Goal: Task Accomplishment & Management: Use online tool/utility

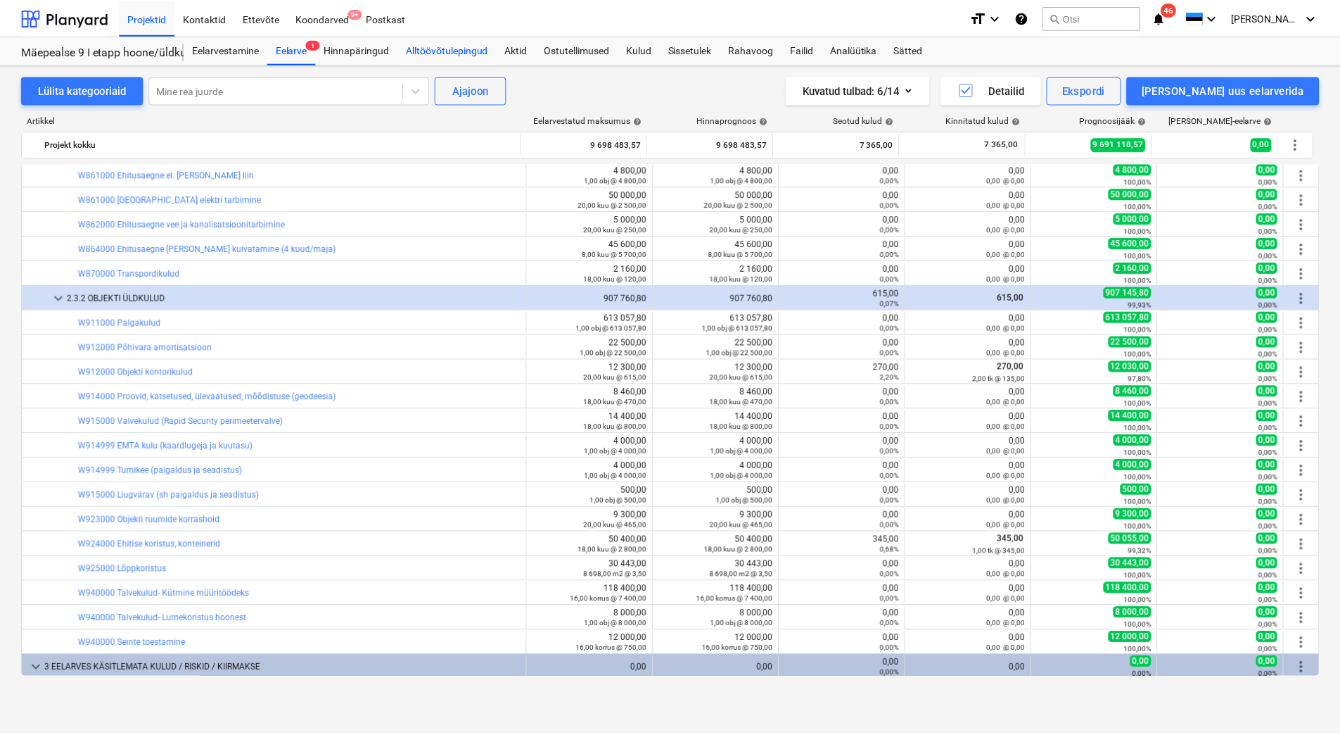
scroll to position [12088, 0]
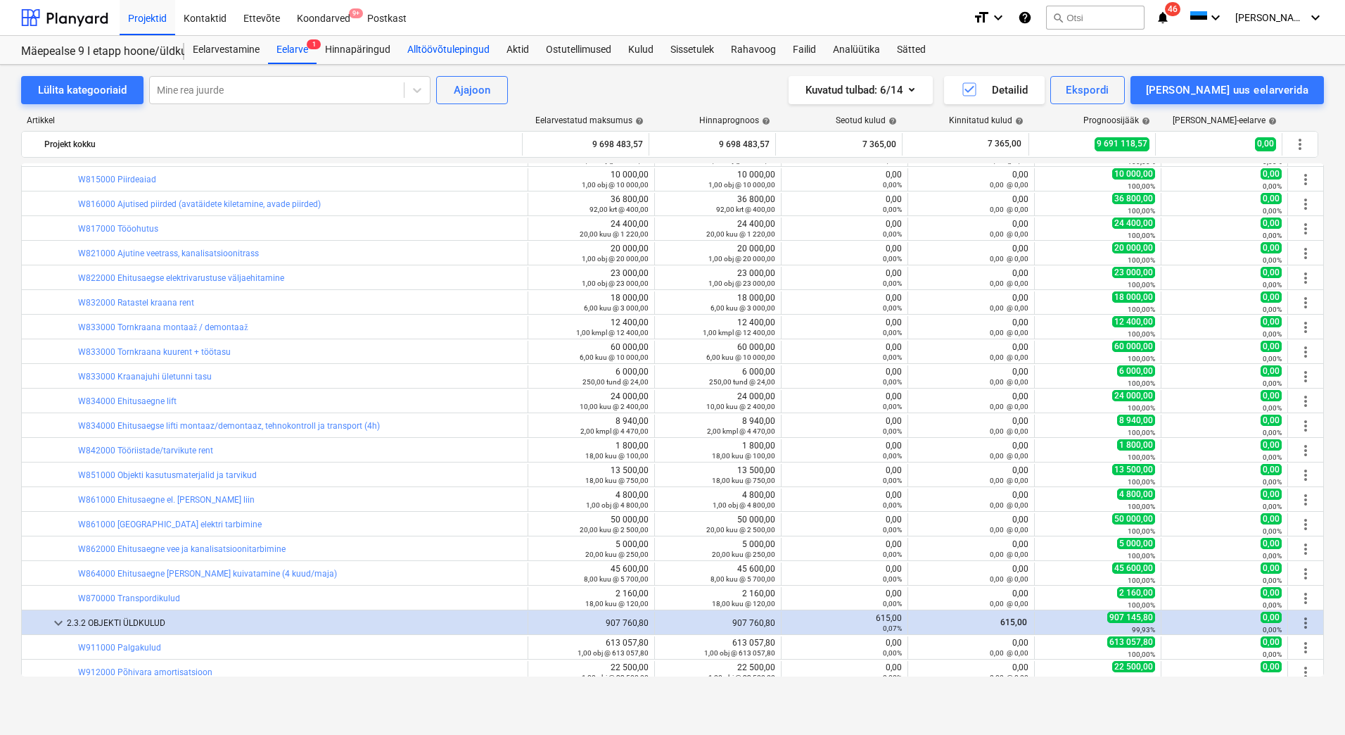
click at [444, 48] on div "Alltöövõtulepingud" at bounding box center [448, 50] width 99 height 28
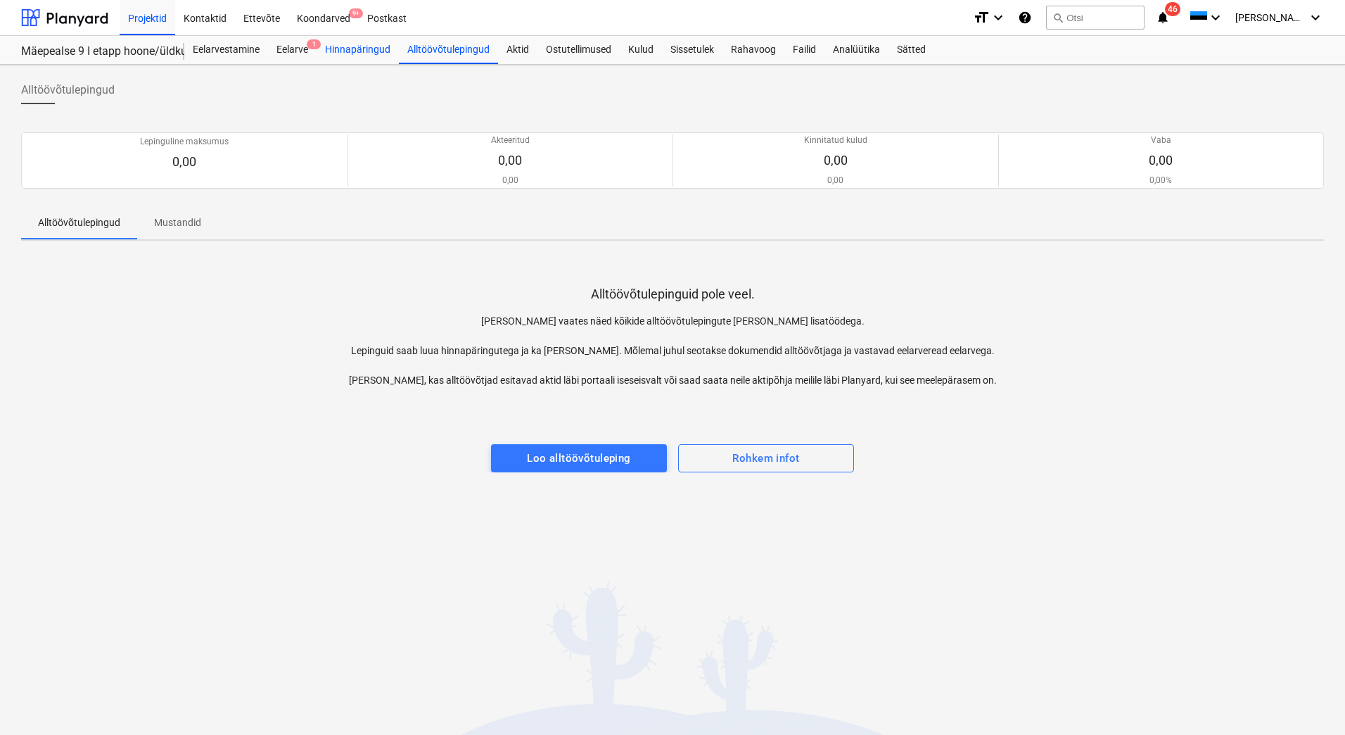
click at [329, 51] on div "Hinnapäringud" at bounding box center [358, 50] width 82 height 28
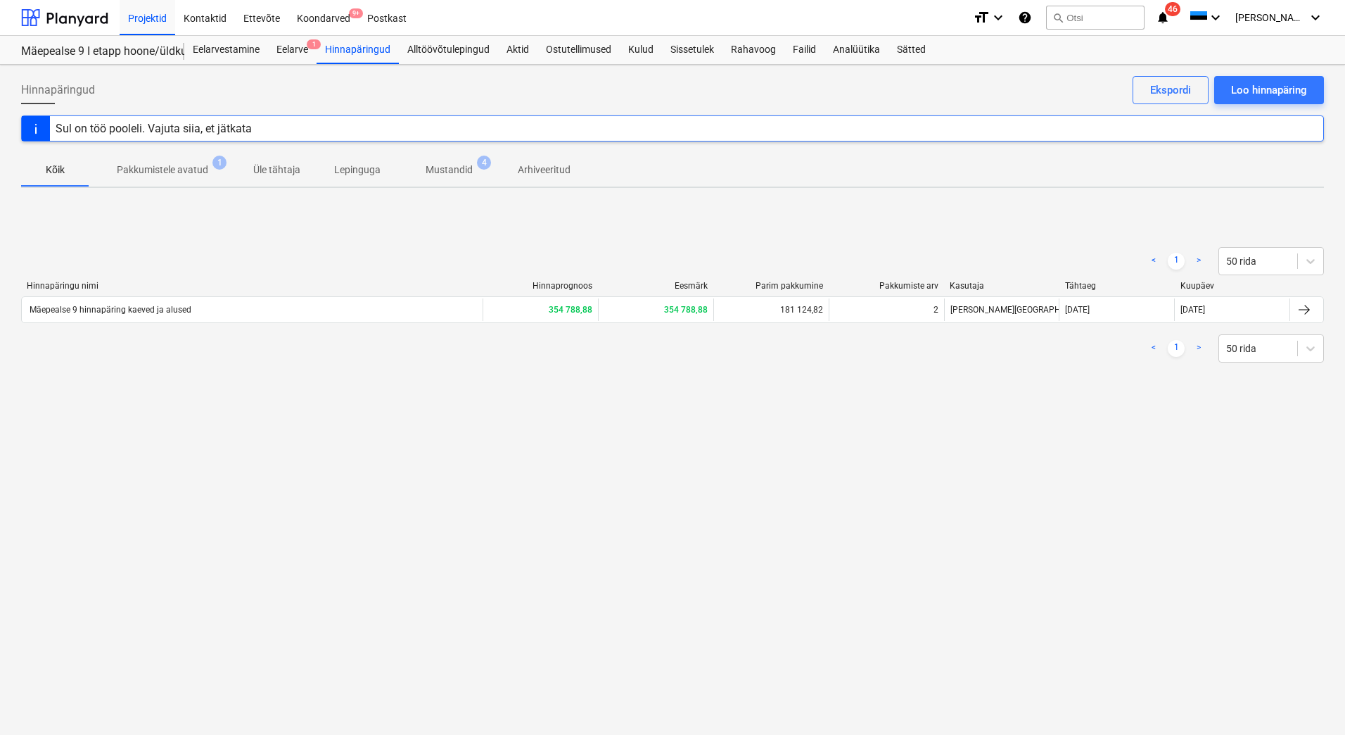
click at [438, 172] on p "Mustandid" at bounding box center [449, 170] width 47 height 15
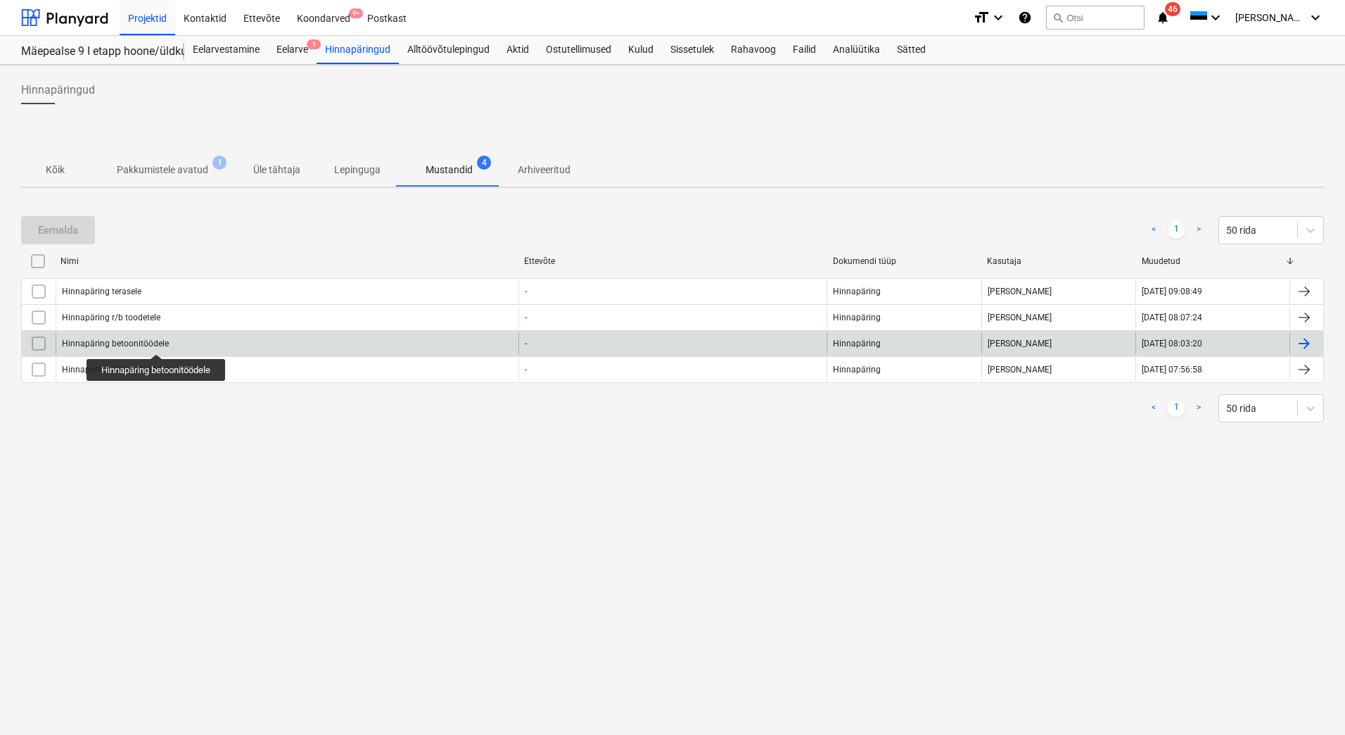
click at [158, 341] on div "Hinnapäring betoonitöödele" at bounding box center [115, 343] width 107 height 10
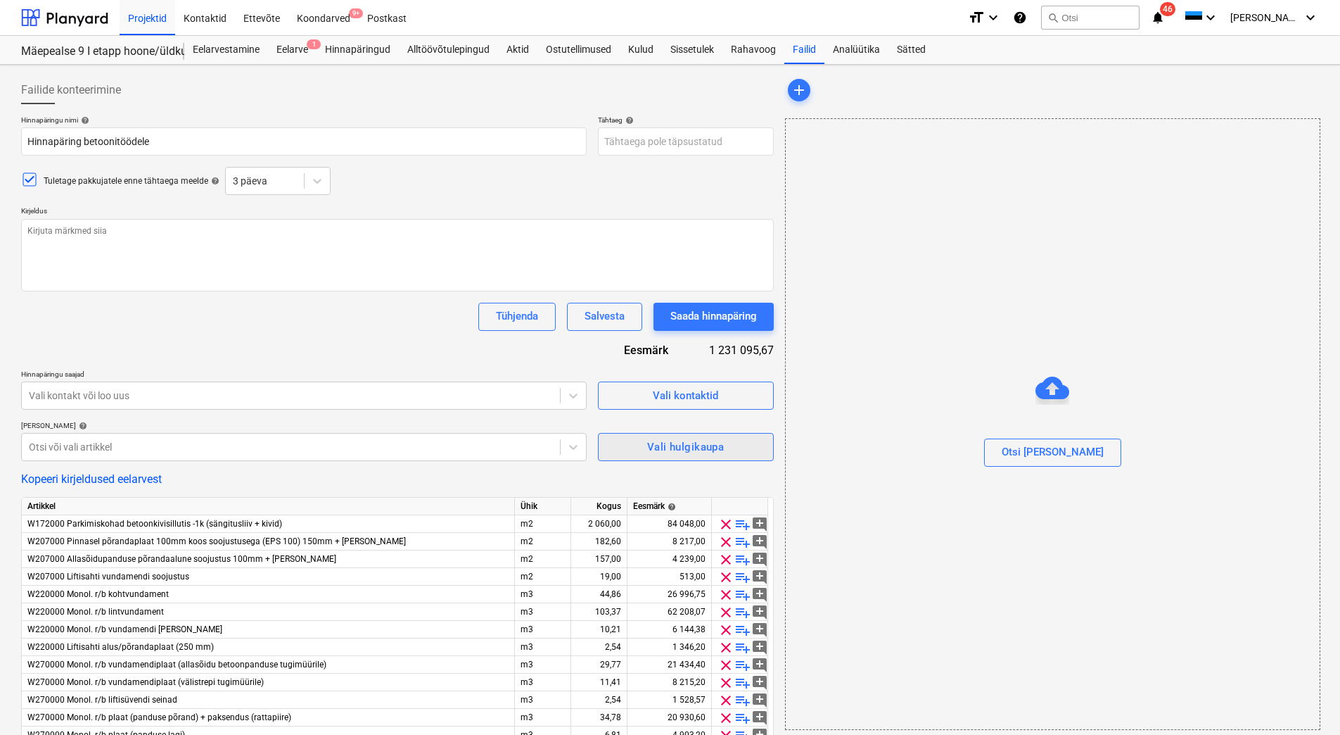
click at [663, 450] on div "Vali hulgikaupa" at bounding box center [685, 447] width 77 height 18
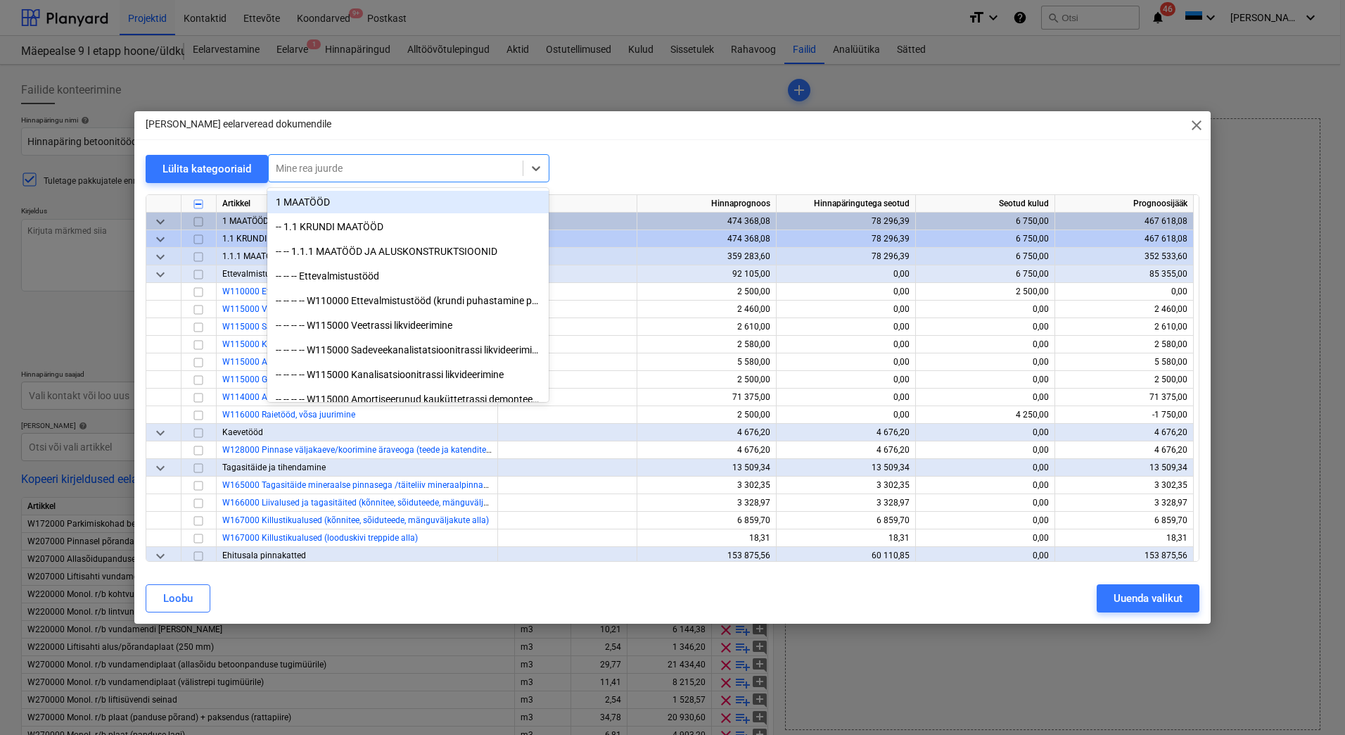
click at [300, 167] on div at bounding box center [396, 168] width 240 height 14
type textarea "x"
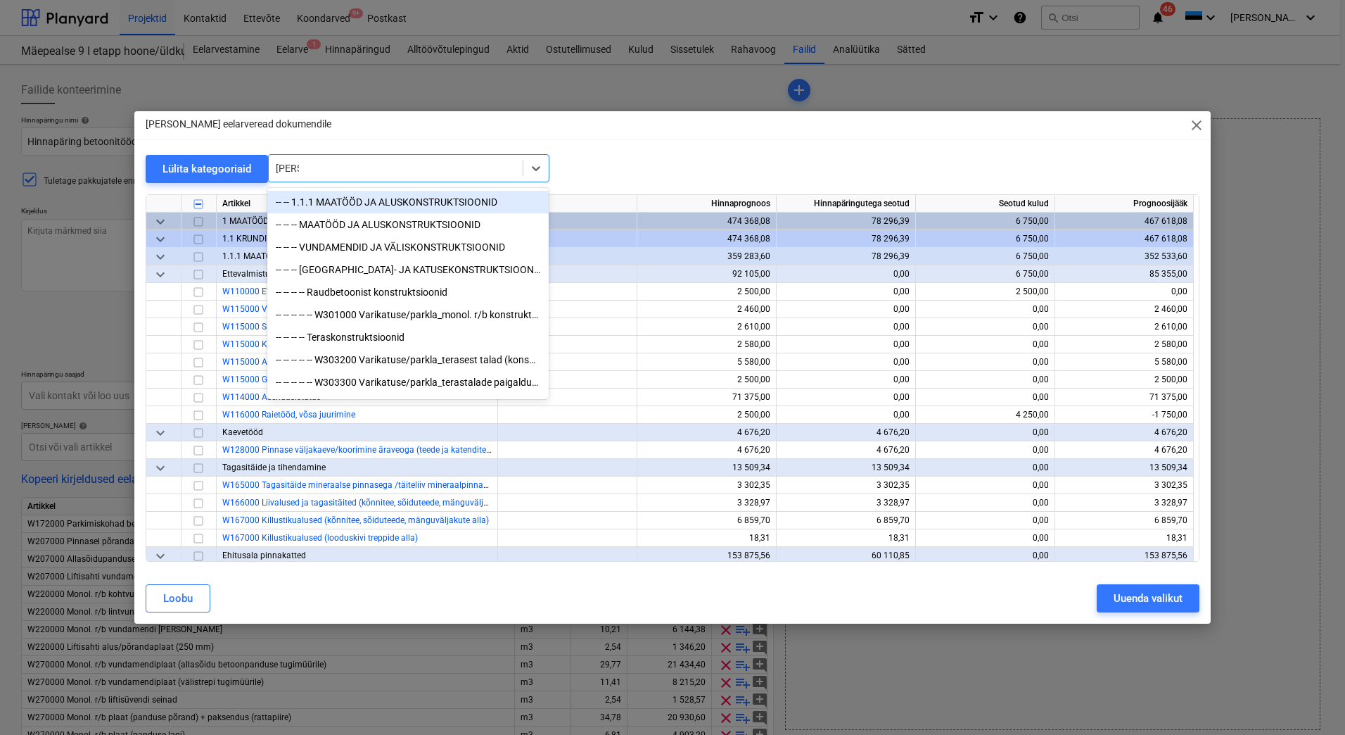
type input "konso"
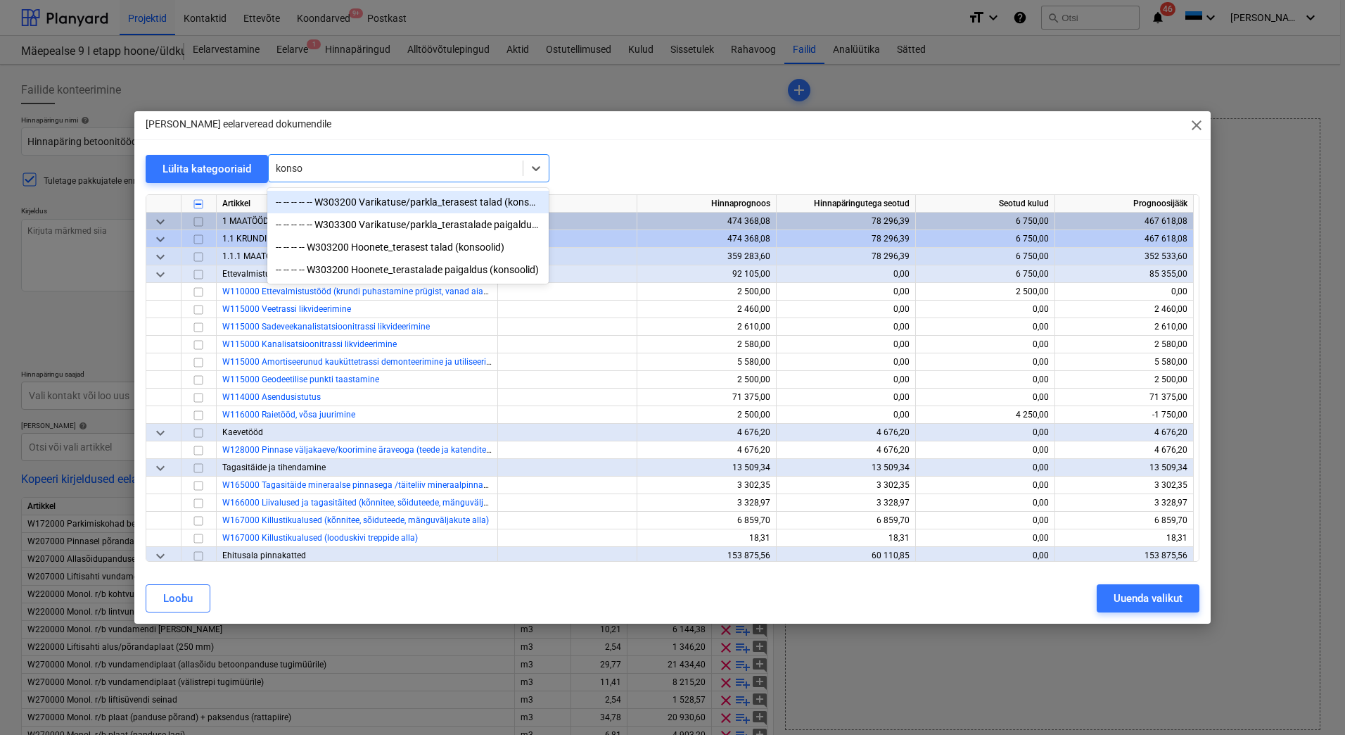
click at [465, 198] on div "-- -- -- -- -- W303200 Varikatuse/parkla_terasest talad (konsoolid)" at bounding box center [407, 202] width 281 height 23
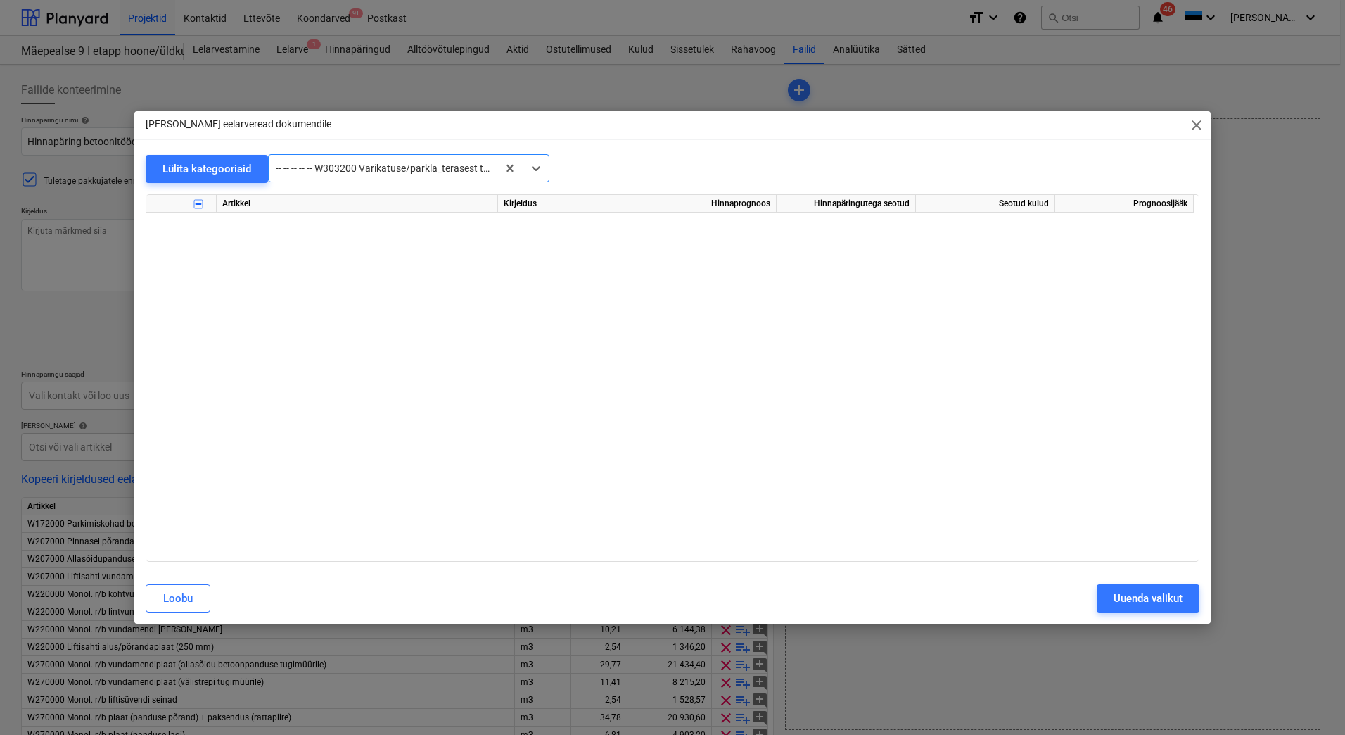
scroll to position [2990, 0]
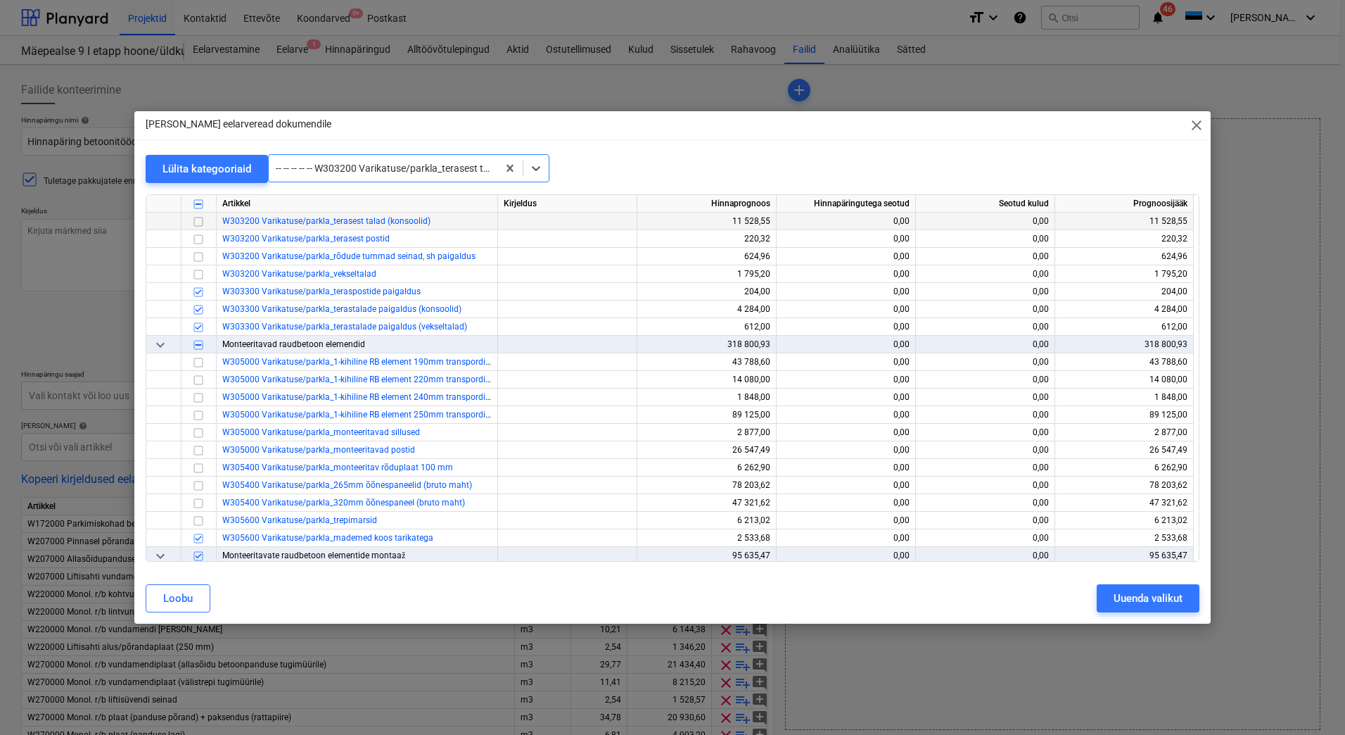
click at [197, 221] on input "checkbox" at bounding box center [198, 221] width 17 height 17
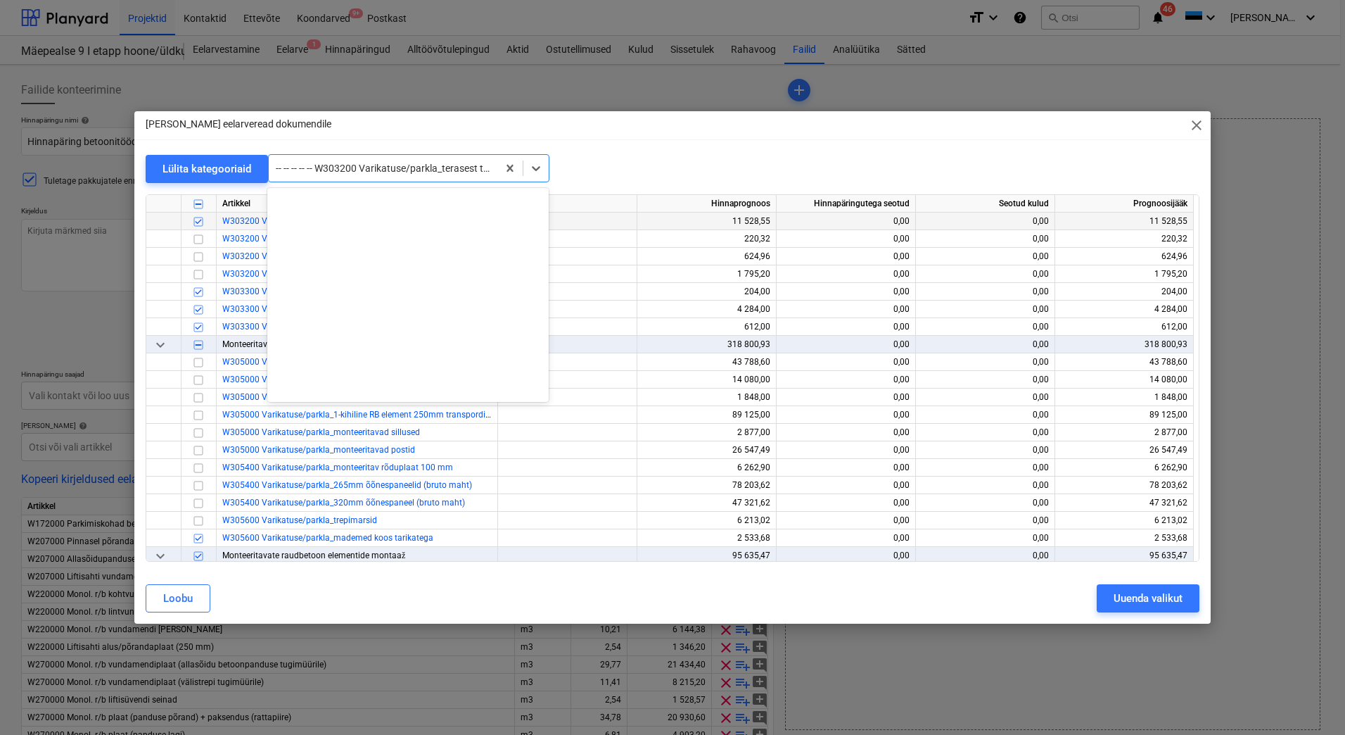
click at [361, 167] on div at bounding box center [383, 168] width 215 height 14
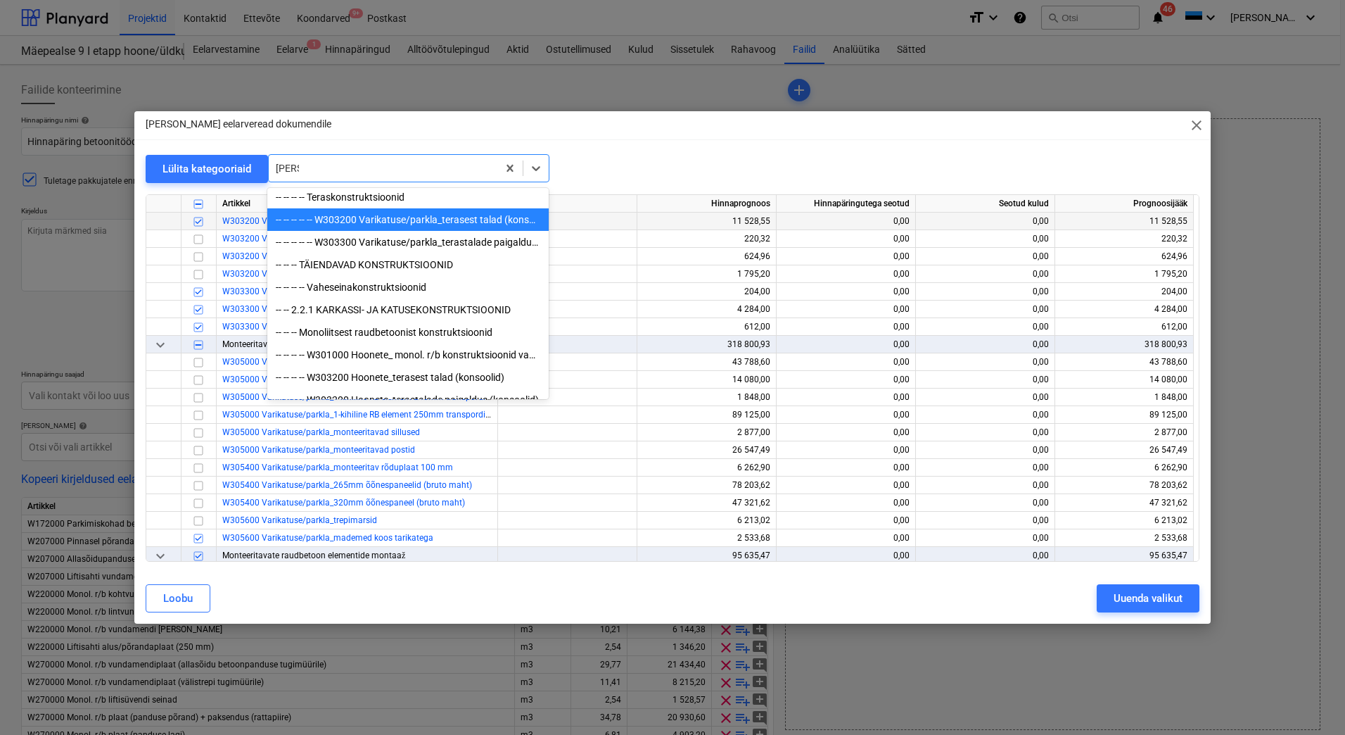
scroll to position [141, 0]
type input "konso"
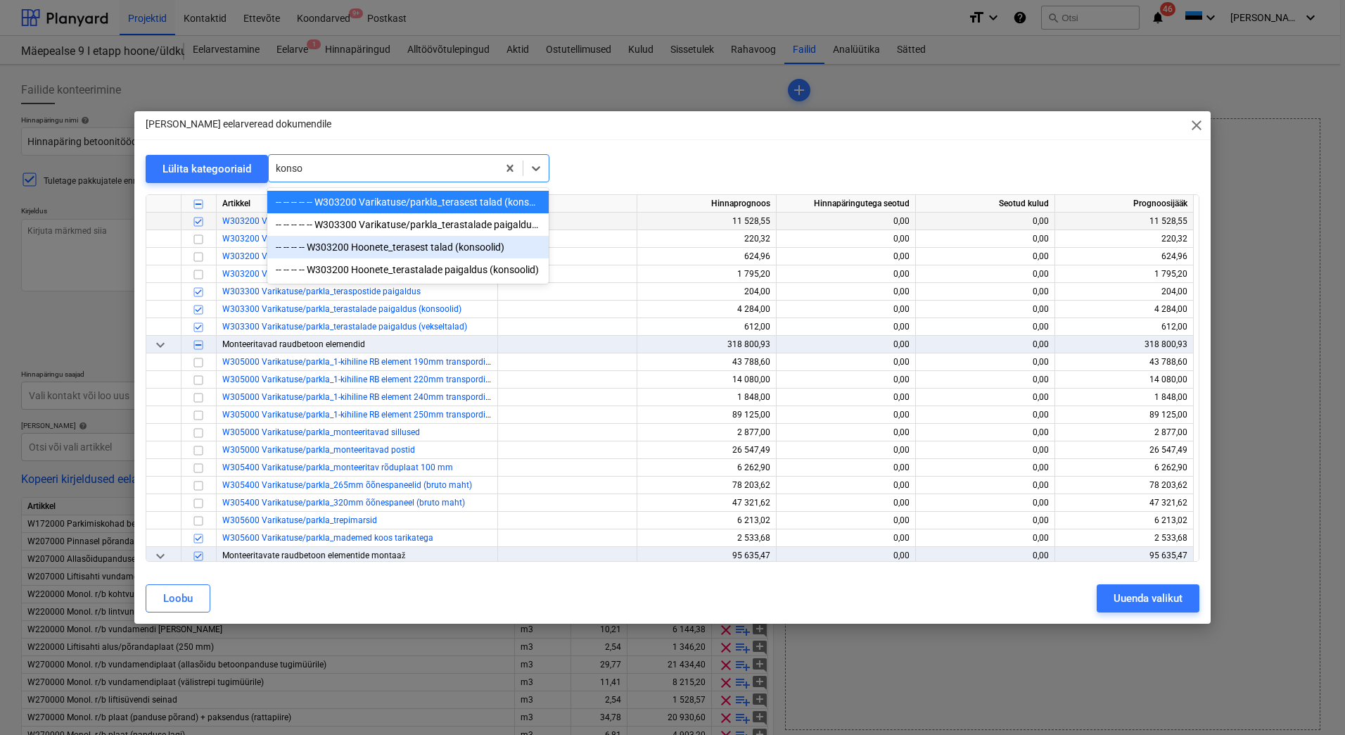
click at [447, 253] on div "-- -- -- -- W303200 Hoonete_terasest talad (konsoolid)" at bounding box center [407, 247] width 281 height 23
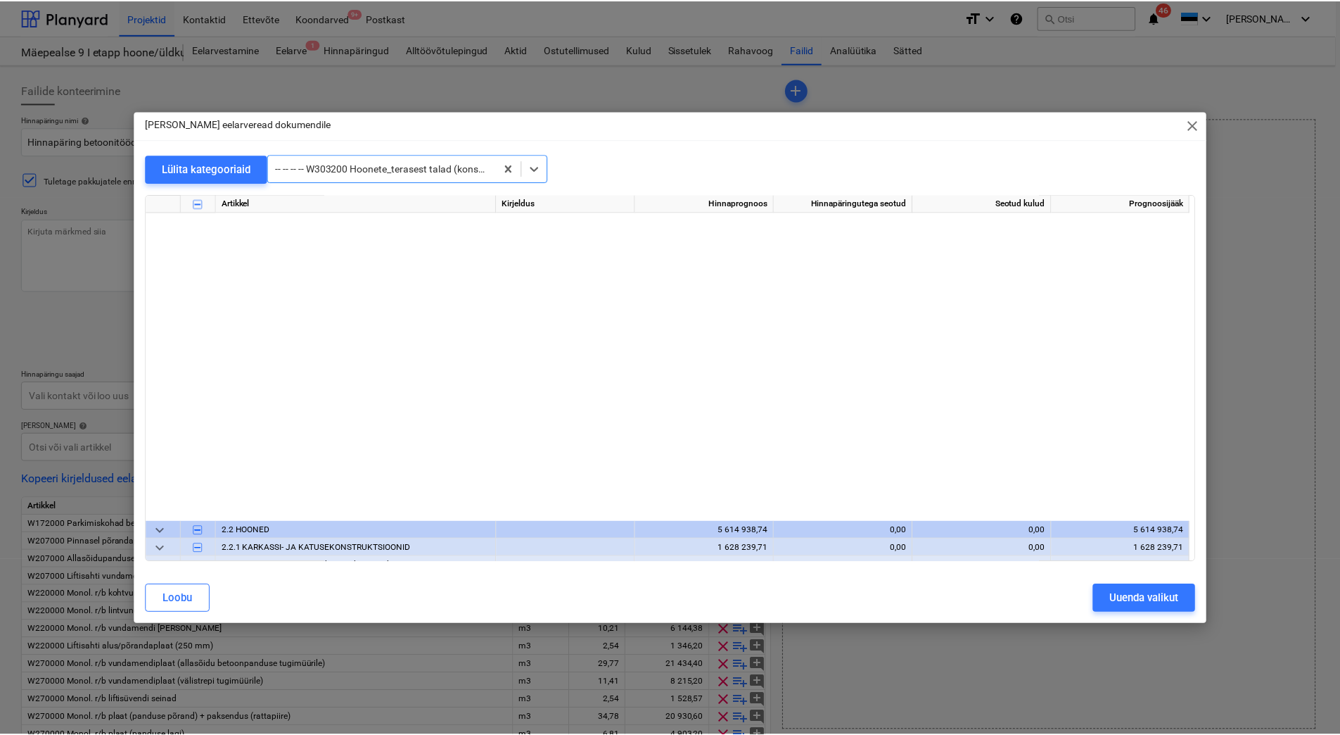
scroll to position [5752, 0]
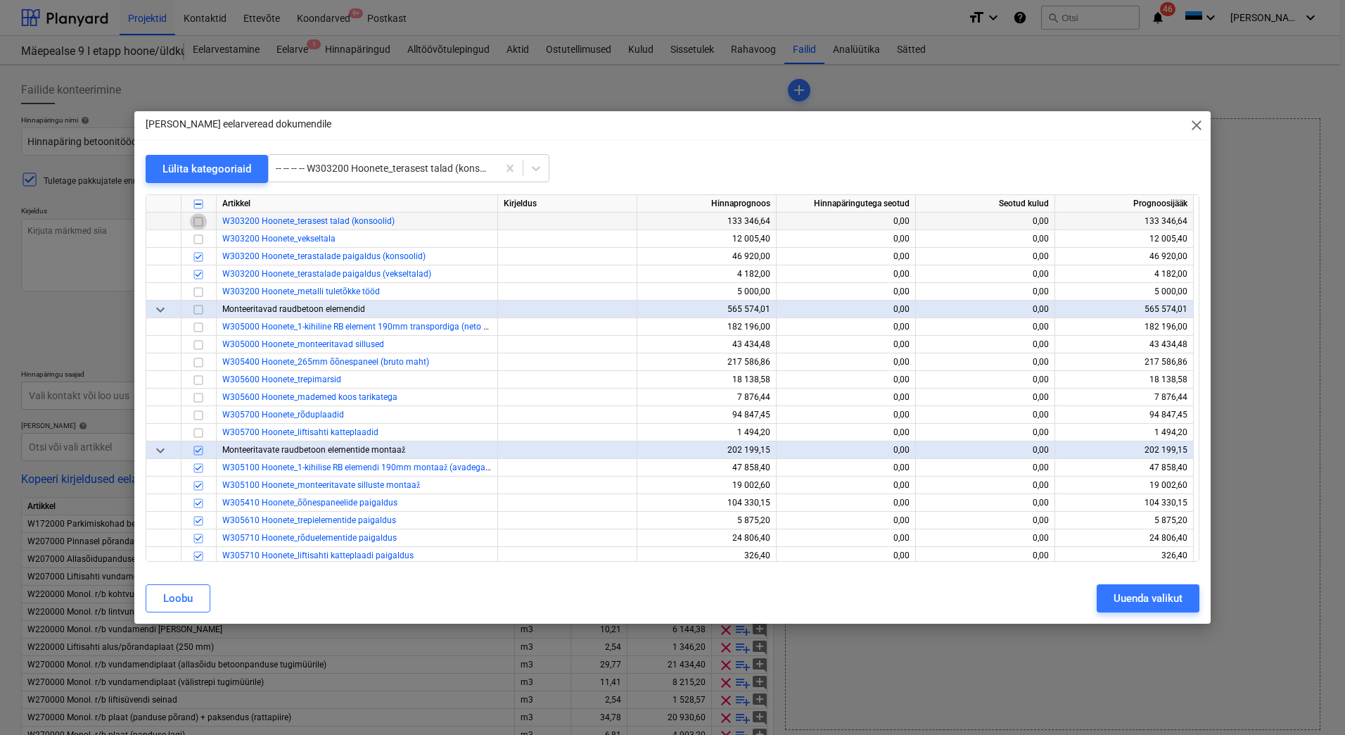
click at [197, 220] on input "checkbox" at bounding box center [198, 221] width 17 height 17
click at [1143, 595] on div "Uuenda valikut" at bounding box center [1148, 598] width 69 height 18
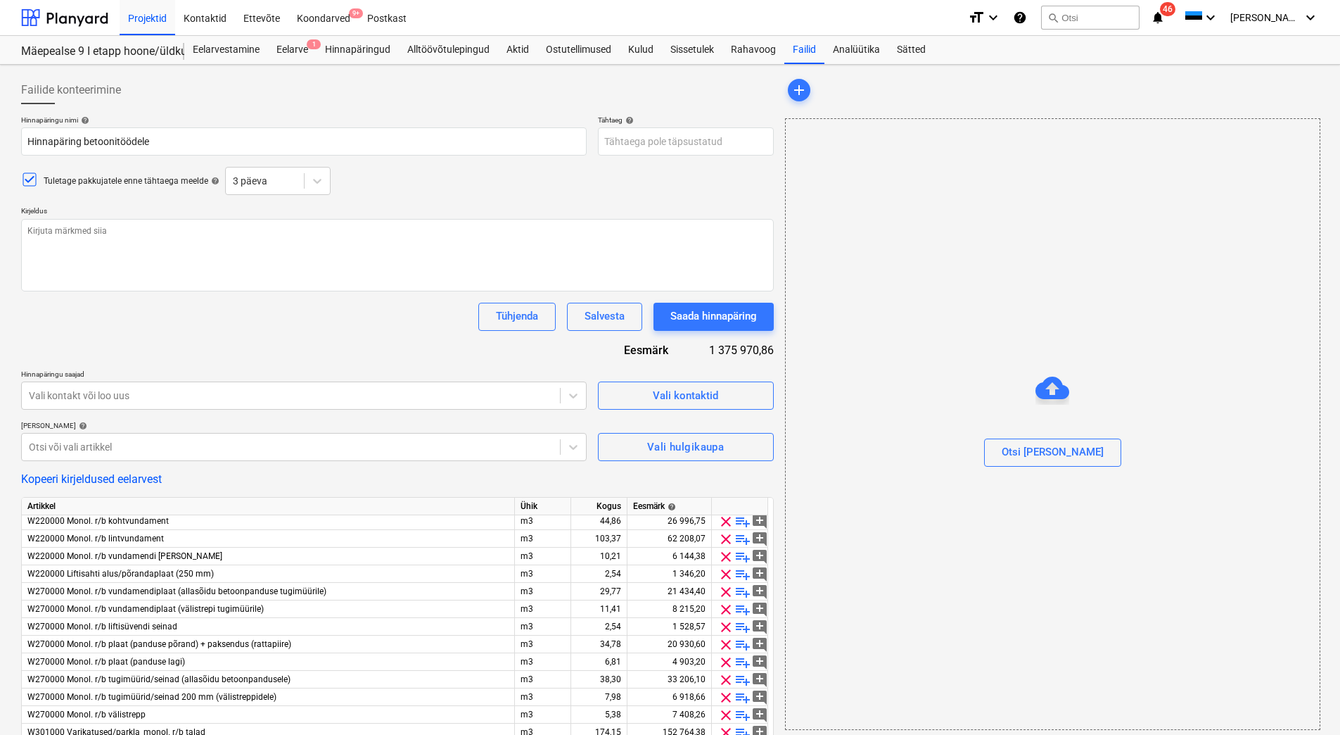
scroll to position [70, 0]
click at [610, 321] on div "Salvesta" at bounding box center [605, 316] width 40 height 18
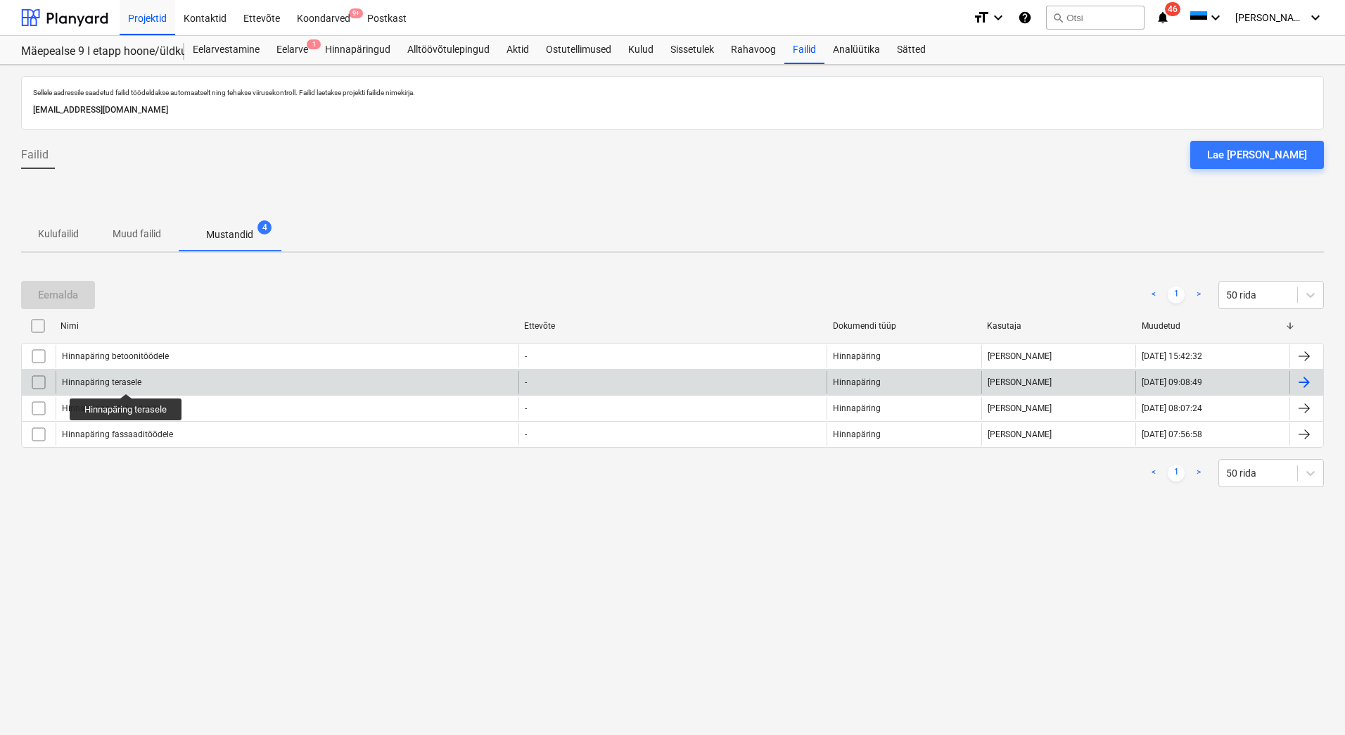
click at [127, 381] on div "Hinnapäring terasele" at bounding box center [102, 382] width 80 height 10
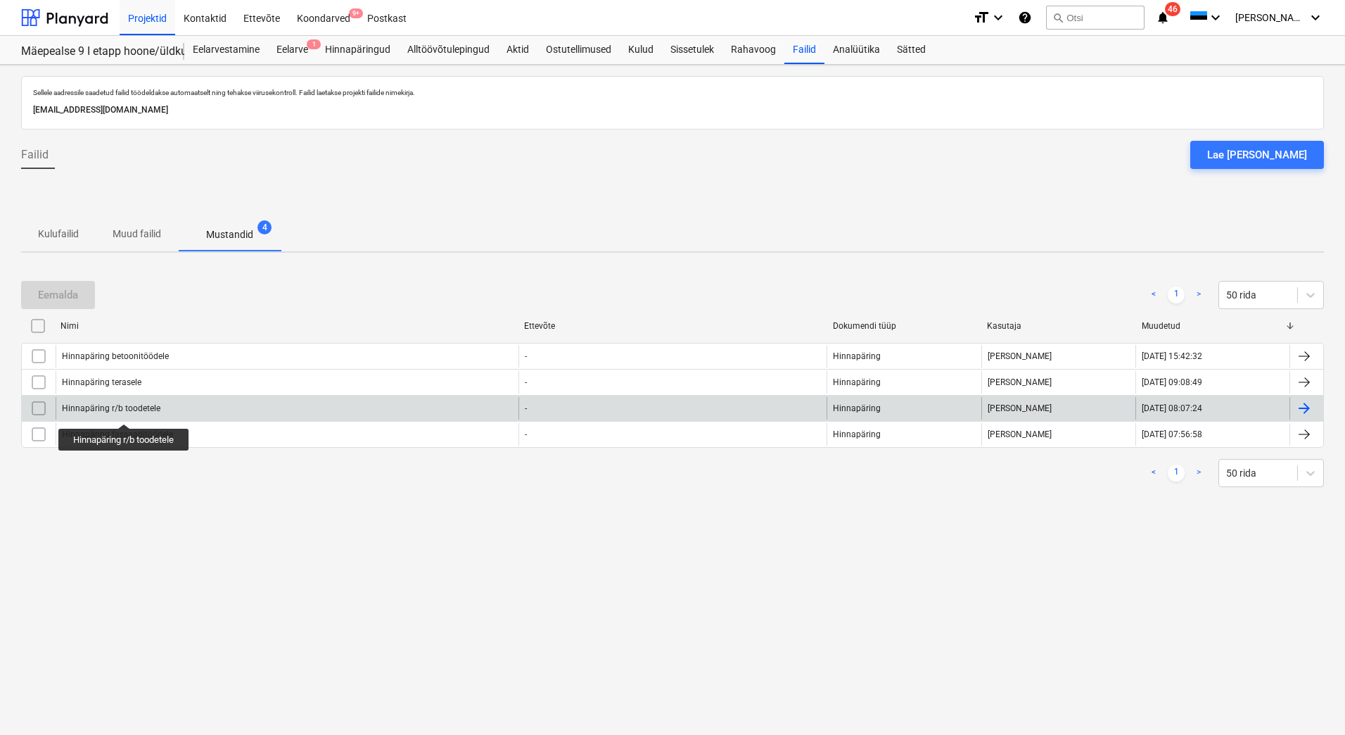
click at [125, 411] on div "Hinnapäring r/b toodetele" at bounding box center [111, 408] width 98 height 10
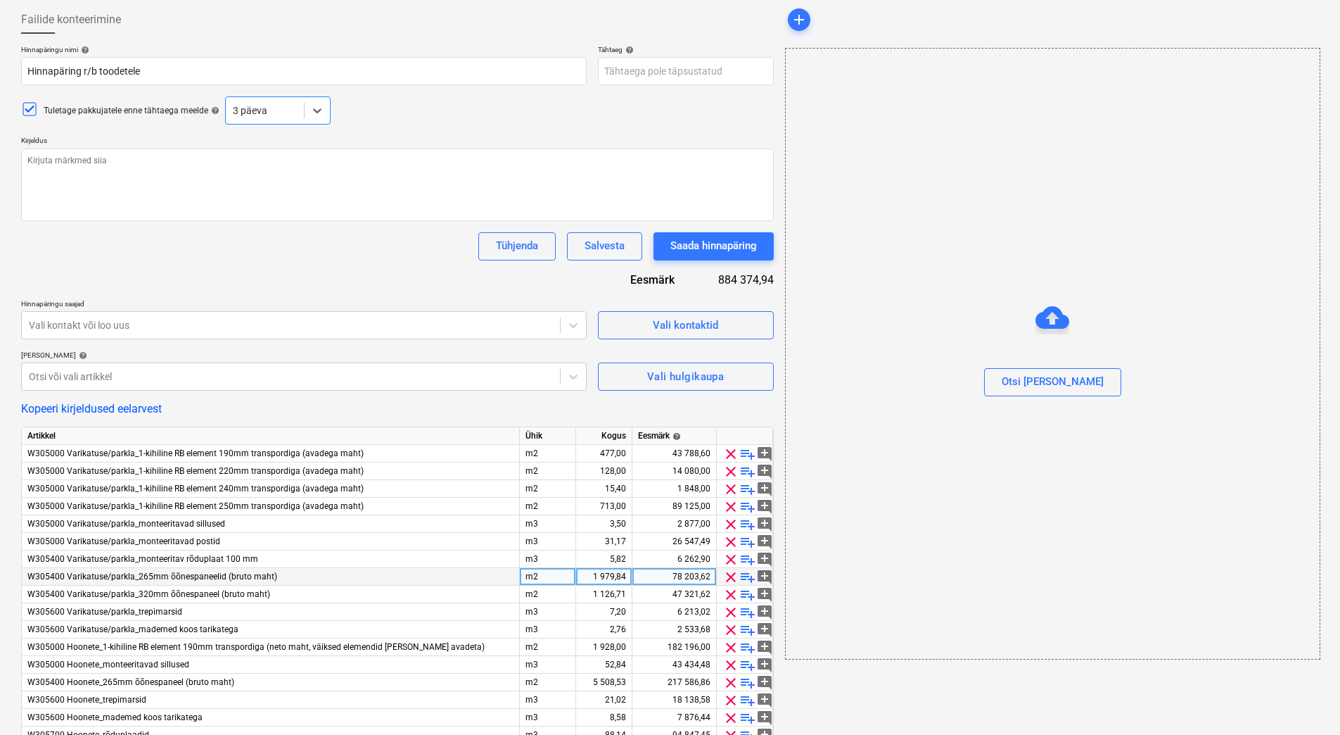
scroll to position [154, 0]
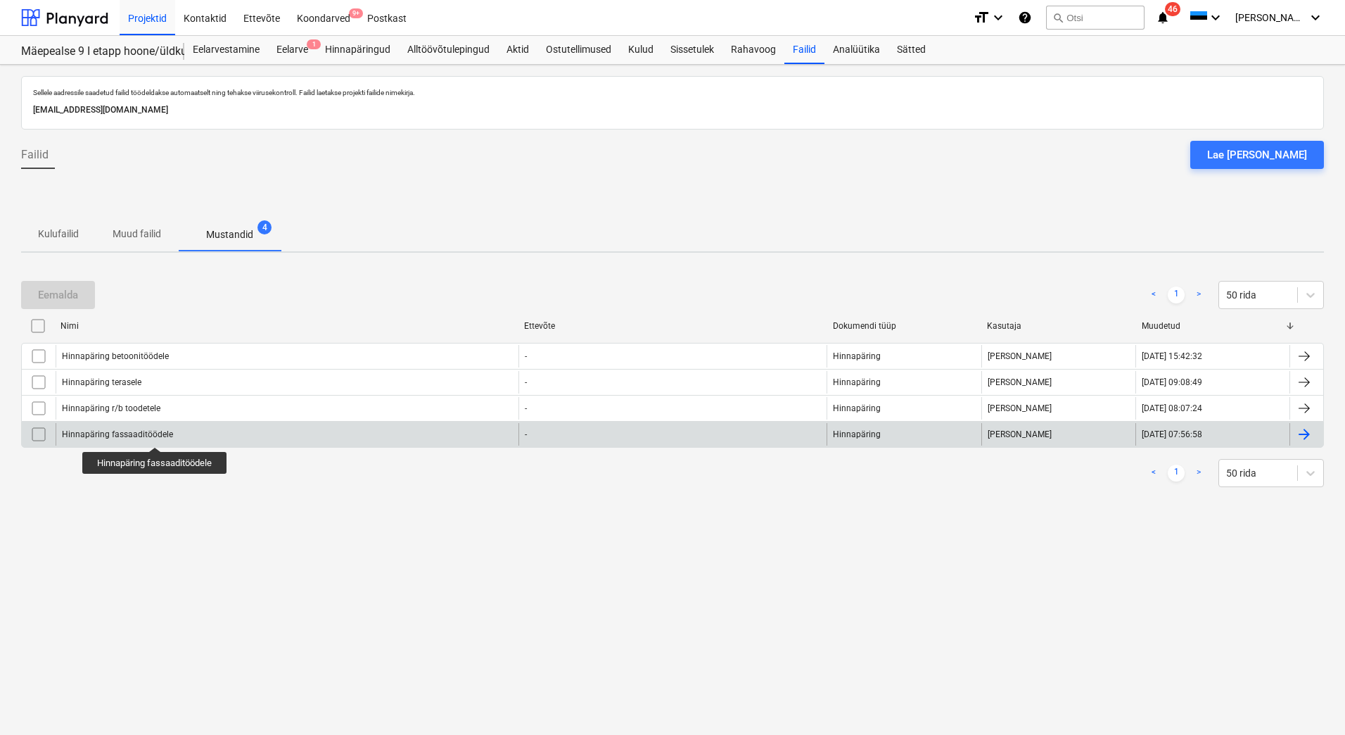
click at [155, 434] on div "Hinnapäring fassaaditöödele" at bounding box center [117, 434] width 111 height 10
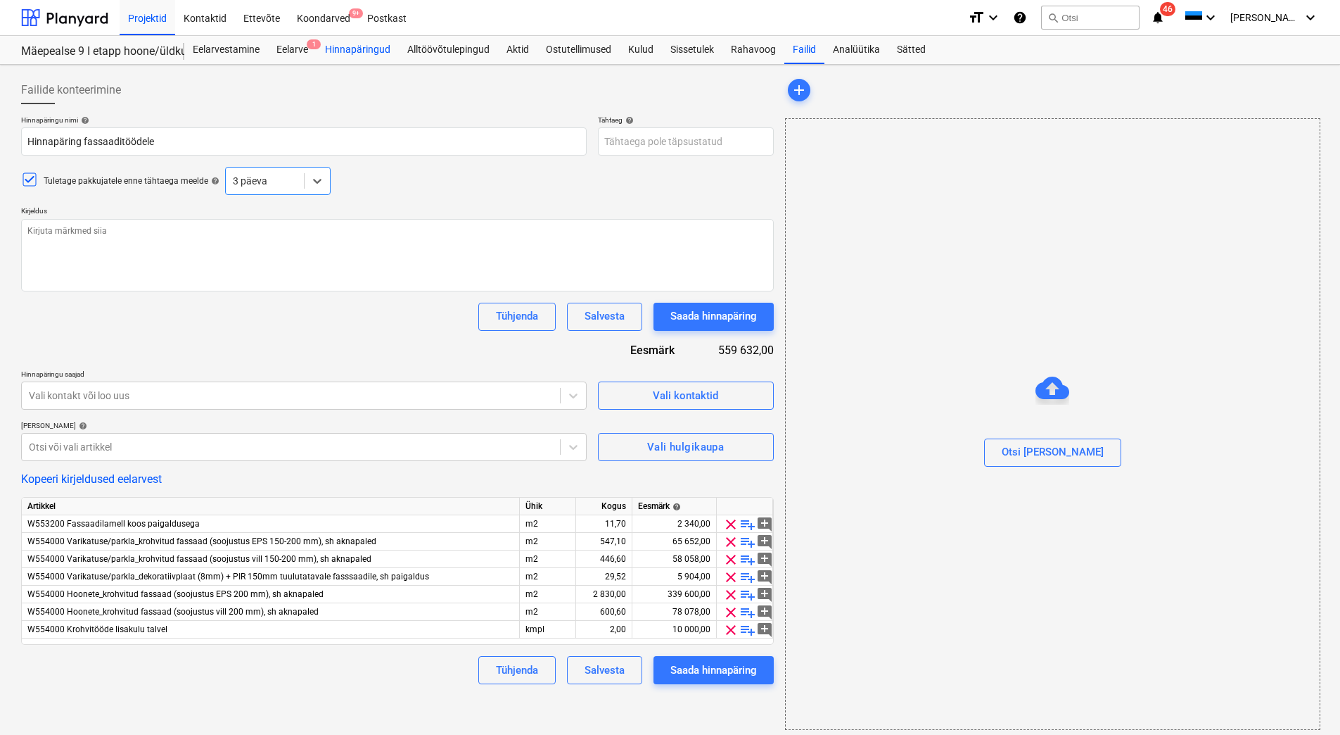
click at [374, 53] on div "Hinnapäringud" at bounding box center [358, 50] width 82 height 28
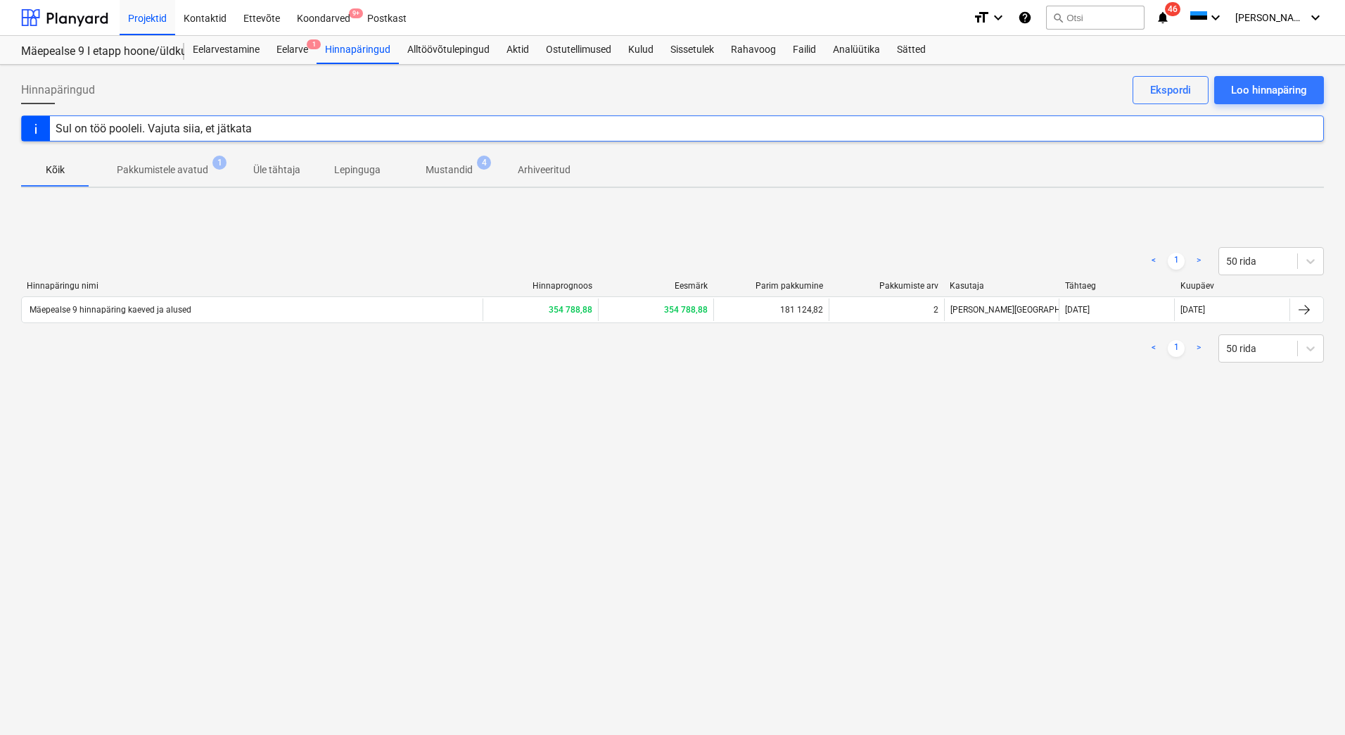
click at [460, 174] on p "Mustandid" at bounding box center [449, 170] width 47 height 15
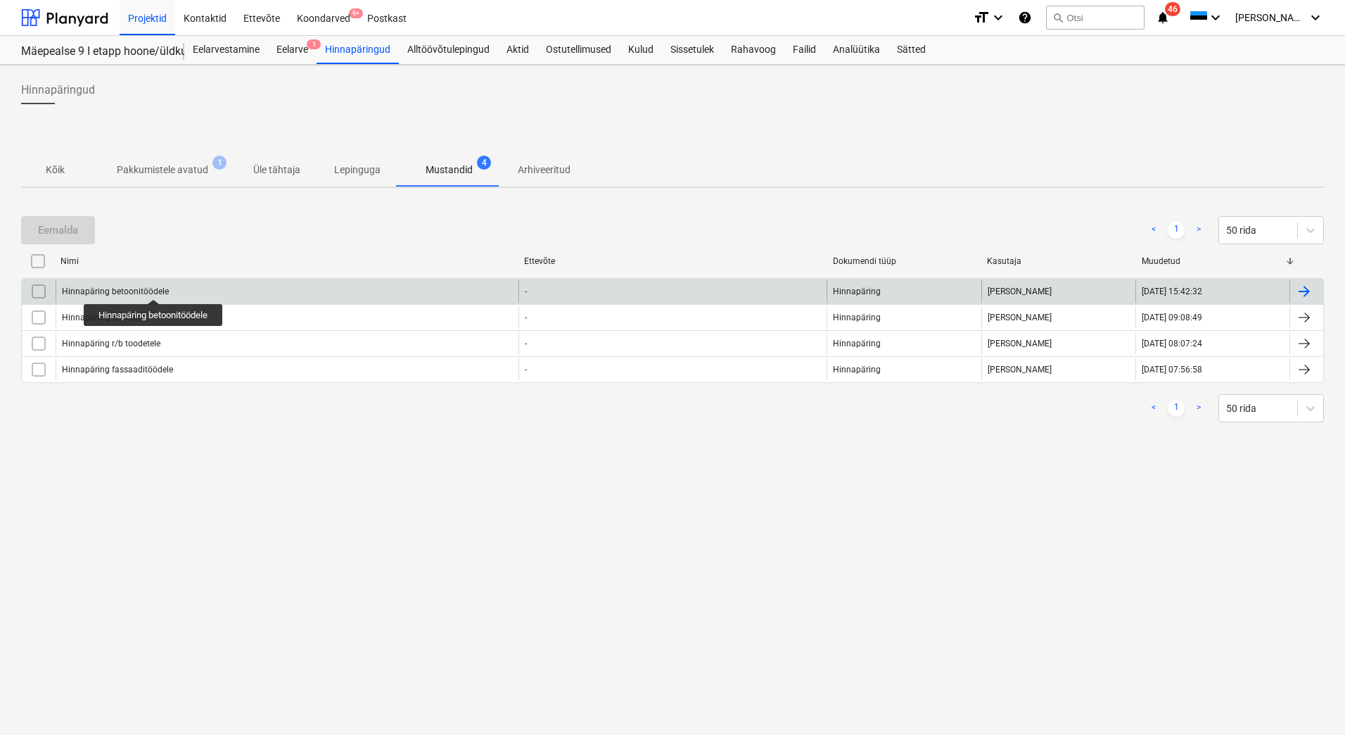
click at [155, 286] on div "Hinnapäring betoonitöödele" at bounding box center [115, 291] width 107 height 10
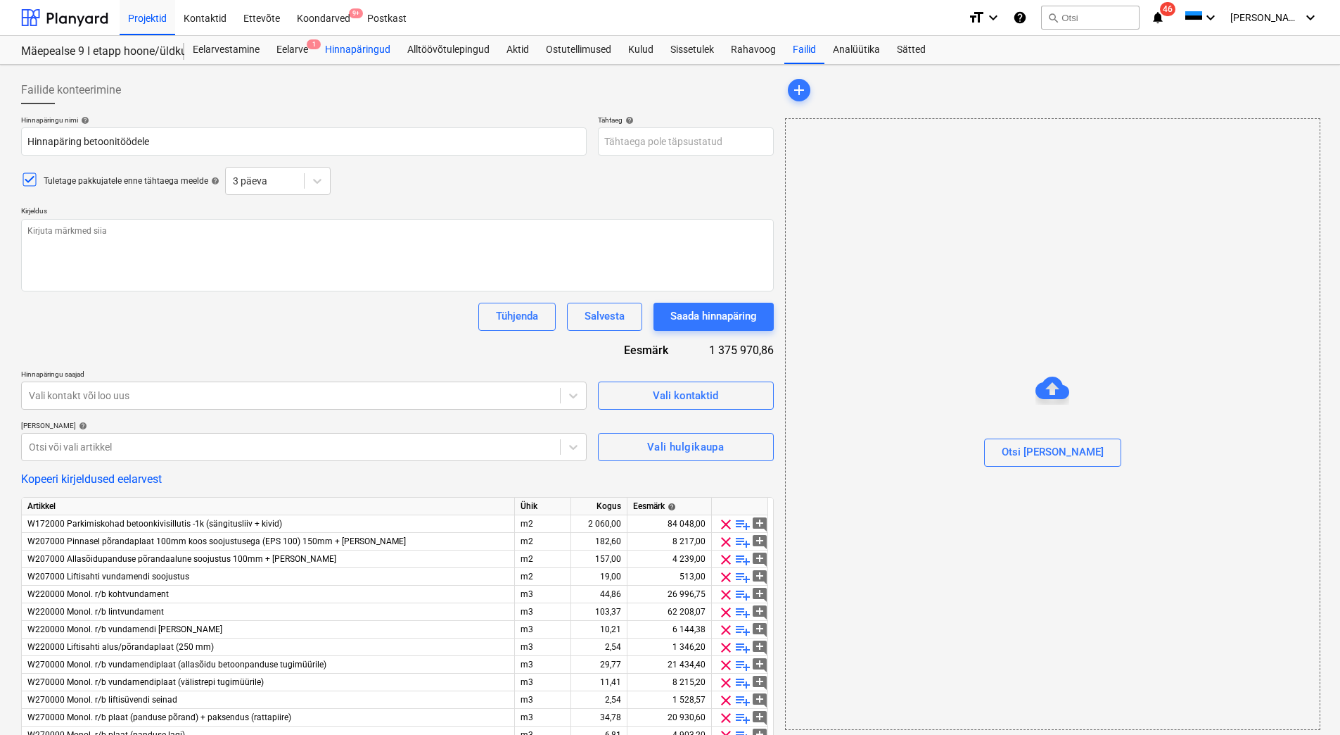
click at [346, 49] on div "Hinnapäringud" at bounding box center [358, 50] width 82 height 28
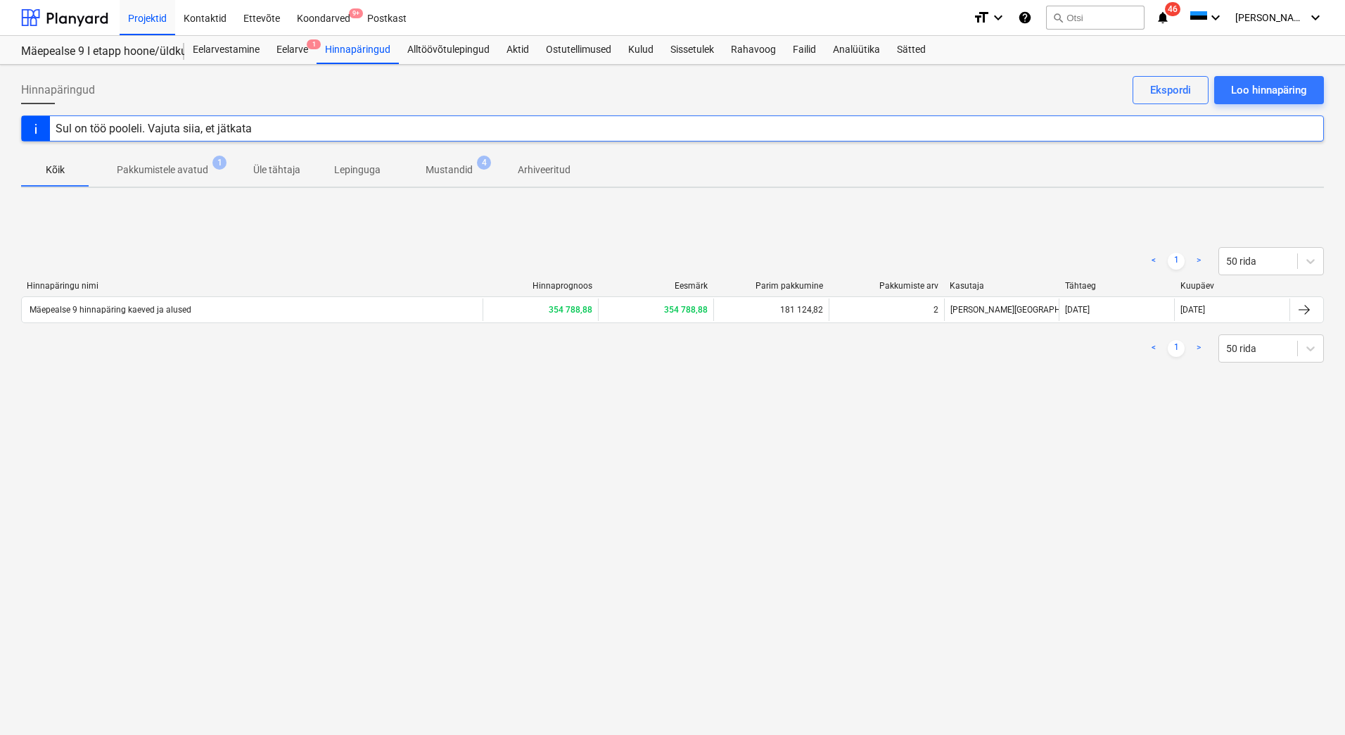
click at [443, 164] on p "Mustandid" at bounding box center [449, 170] width 47 height 15
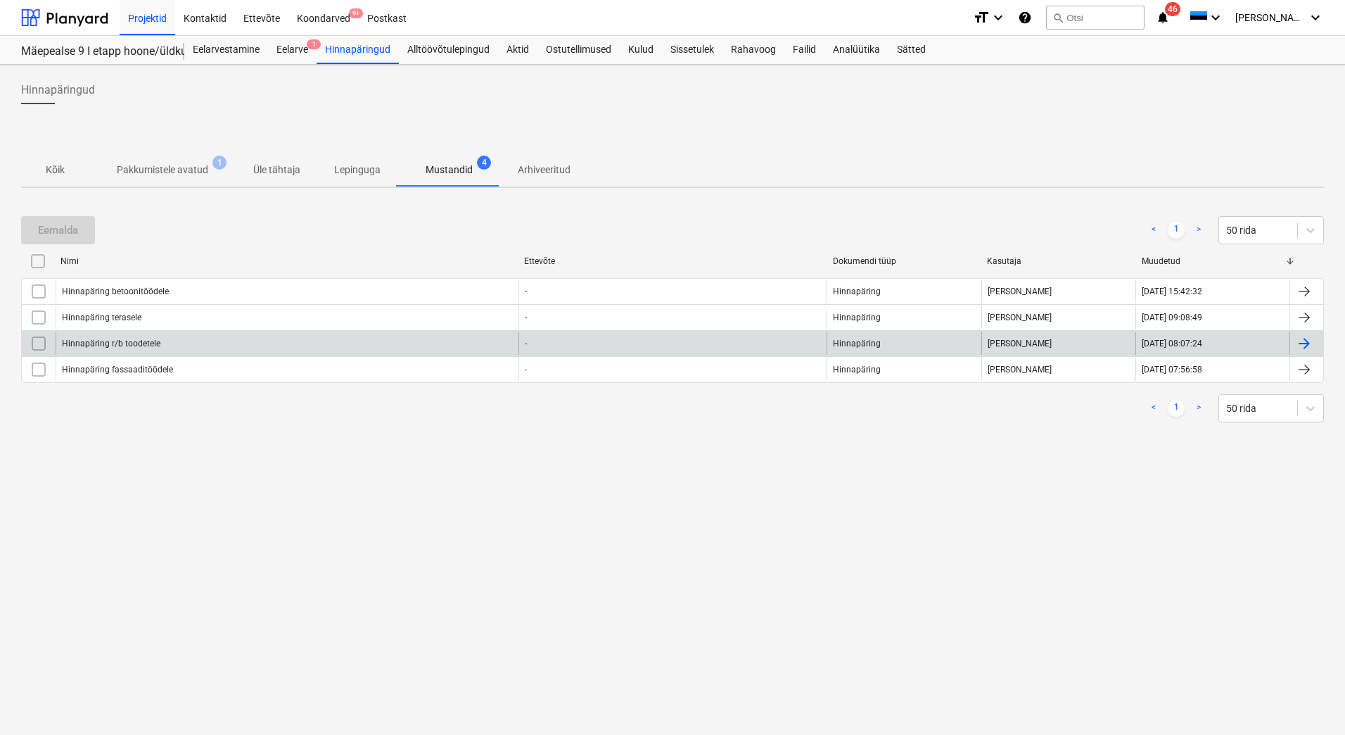
click at [117, 348] on div "Hinnapäring r/b toodetele" at bounding box center [287, 343] width 463 height 23
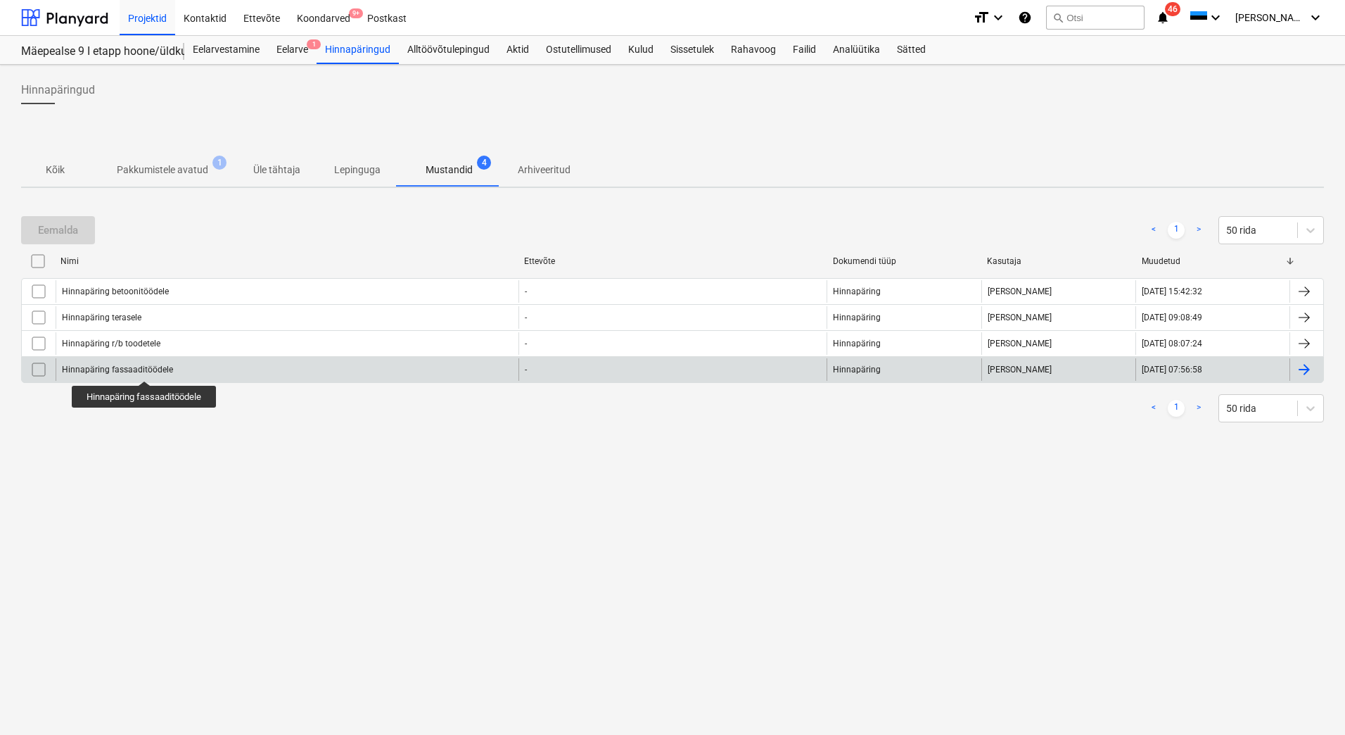
click at [145, 368] on div "Hinnapäring fassaaditöödele" at bounding box center [117, 369] width 111 height 10
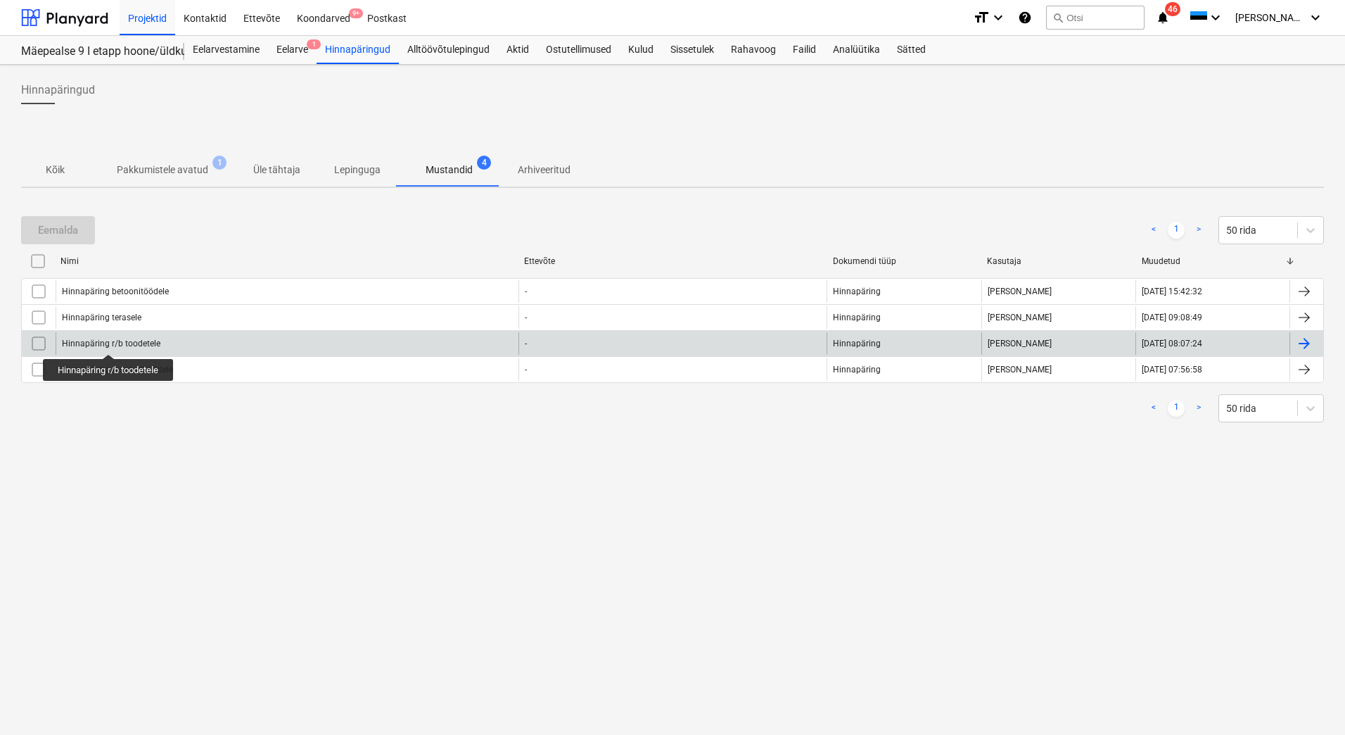
click at [110, 341] on div "Hinnapäring r/b toodetele" at bounding box center [111, 343] width 98 height 10
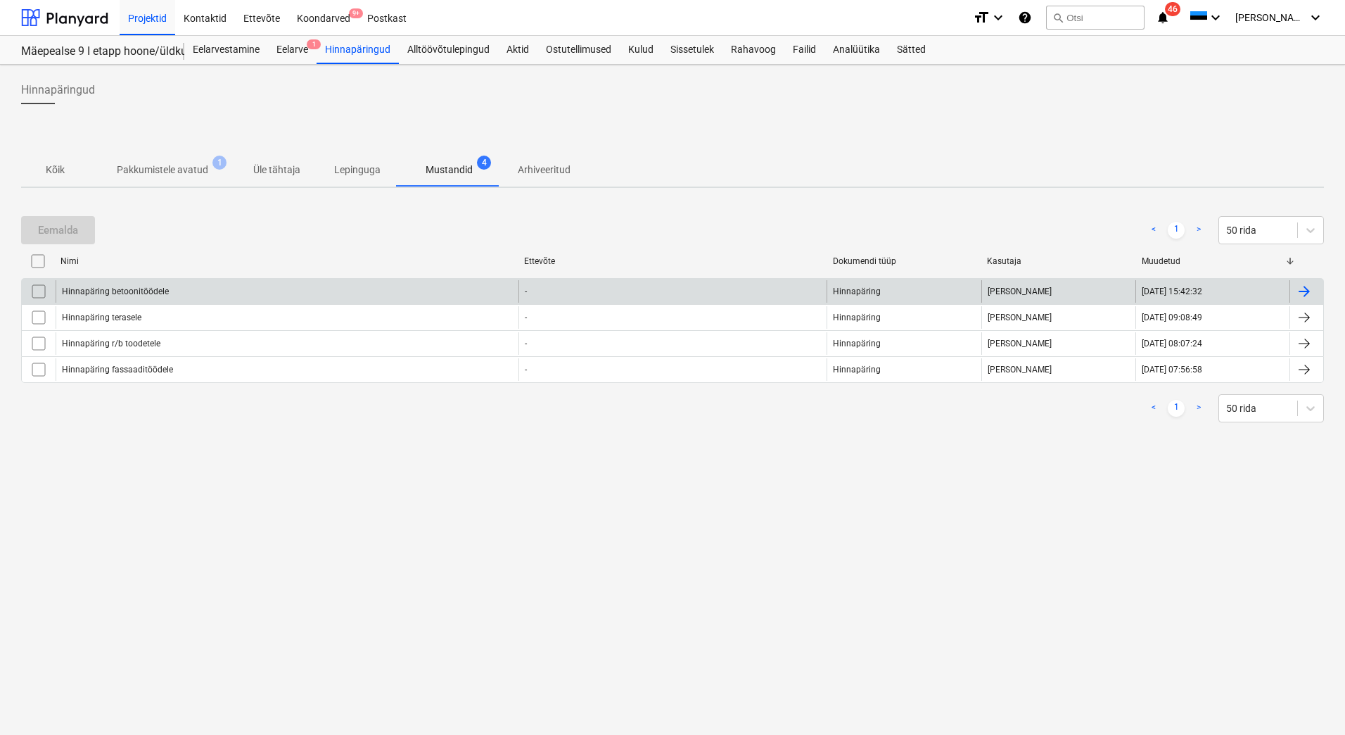
click at [141, 293] on div "Hinnapäring betoonitöödele" at bounding box center [115, 291] width 107 height 10
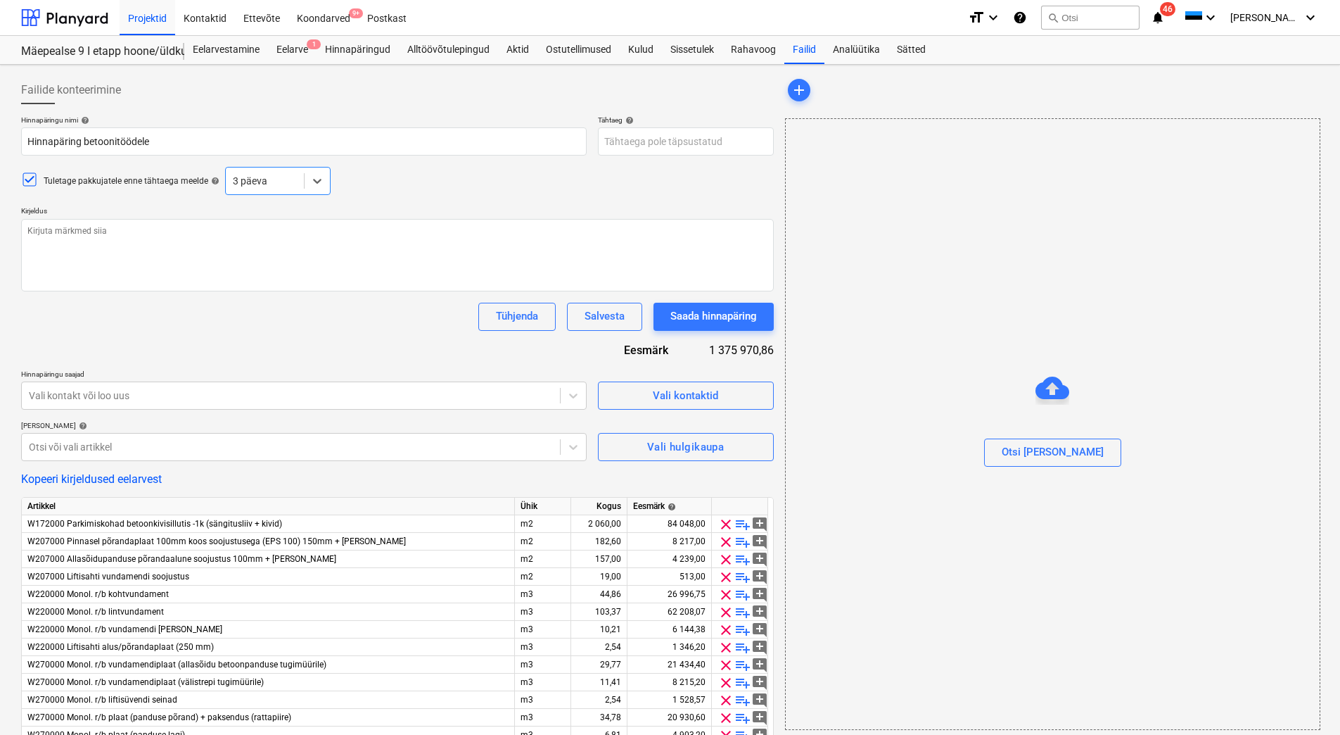
type textarea "x"
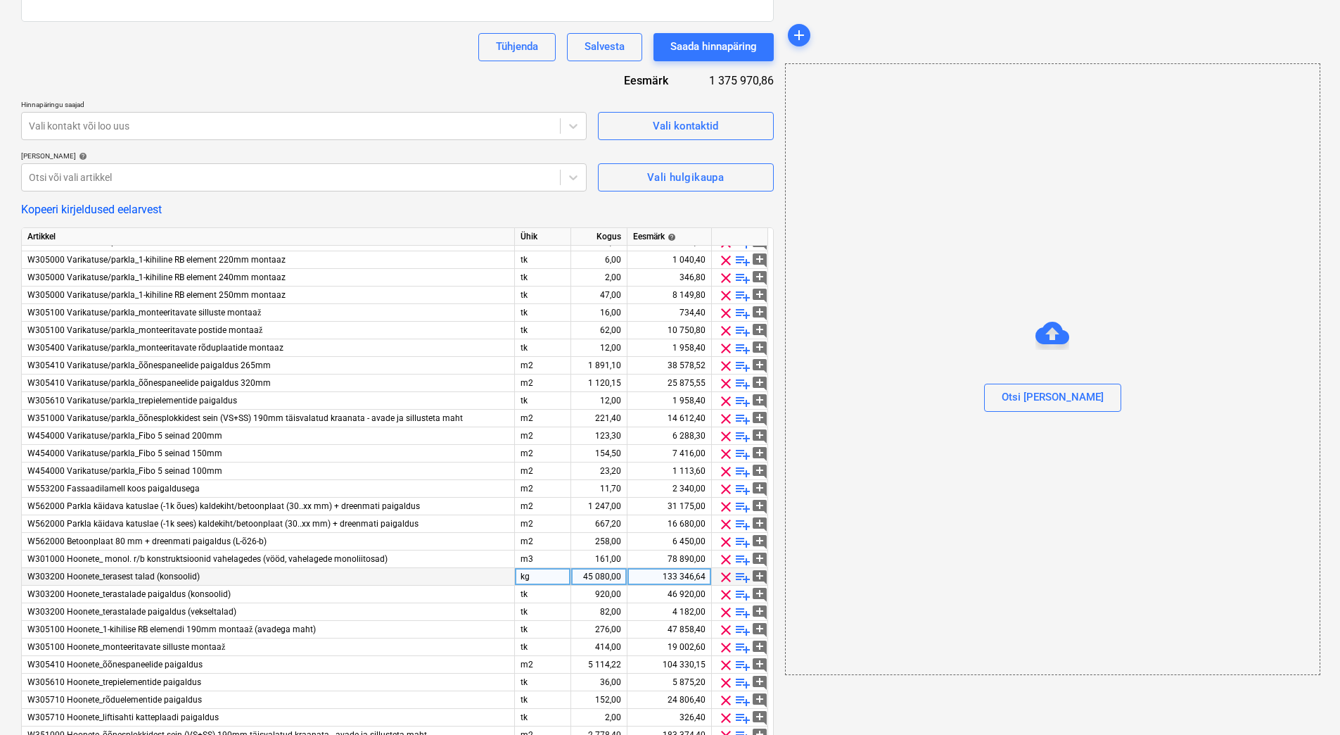
scroll to position [281, 0]
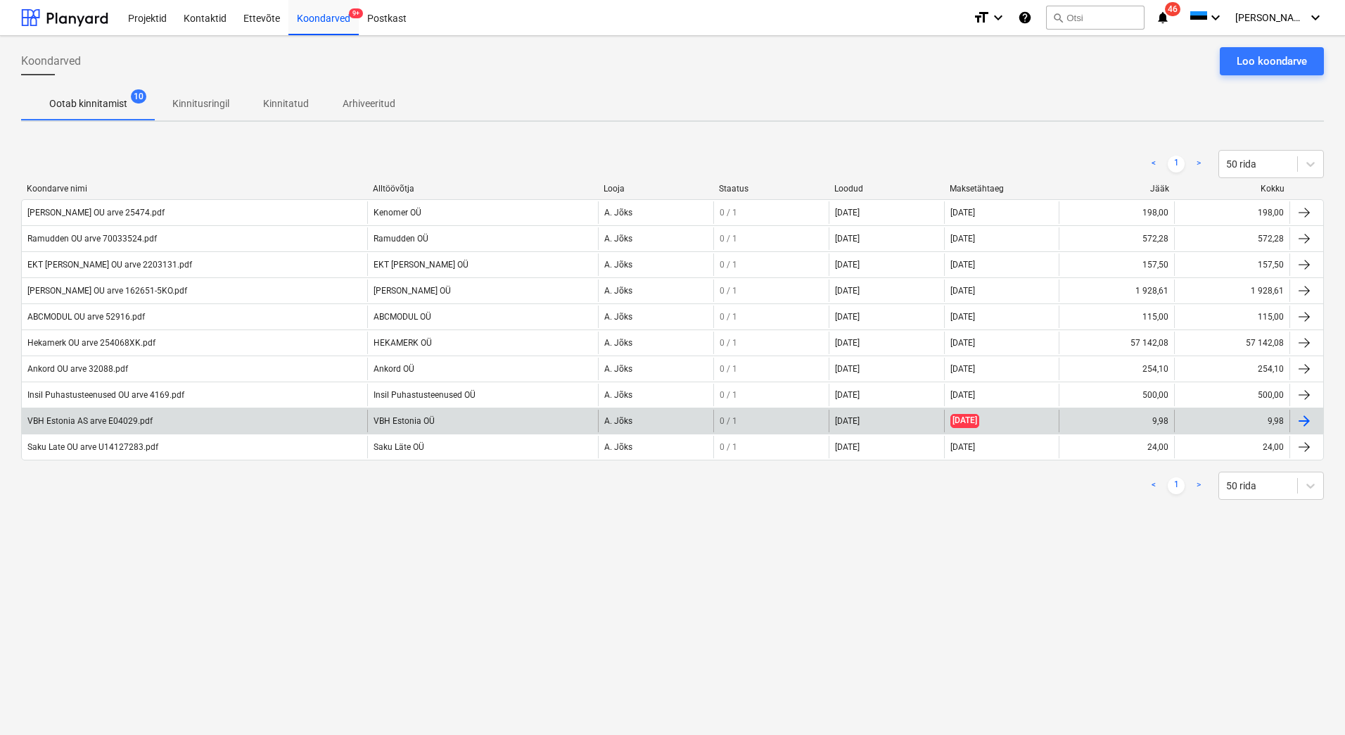
click at [140, 421] on div "VBH Estonia AS arve E04029.pdf" at bounding box center [89, 421] width 125 height 10
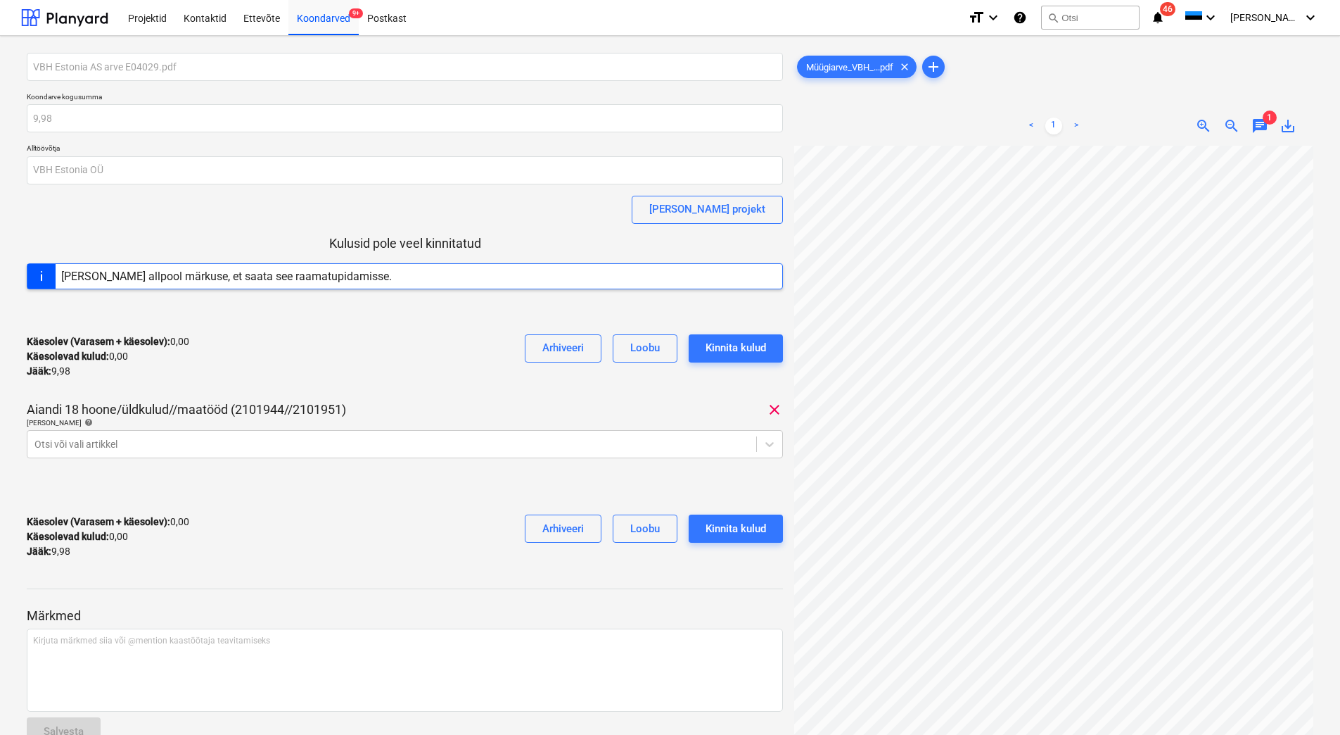
scroll to position [0, 117]
click at [756, 413] on div "VBH Estonia AS arve E04029.pdf Koondarve kogusumma 9,98 Alltöövõtja VBH Estonia…" at bounding box center [670, 717] width 1298 height 1340
click at [789, 380] on div "Müügiarve_VBH_...pdf clear add < 1 > zoom_in zoom_out chat 1 save_alt" at bounding box center [1054, 717] width 530 height 1340
click at [82, 440] on div at bounding box center [391, 444] width 715 height 14
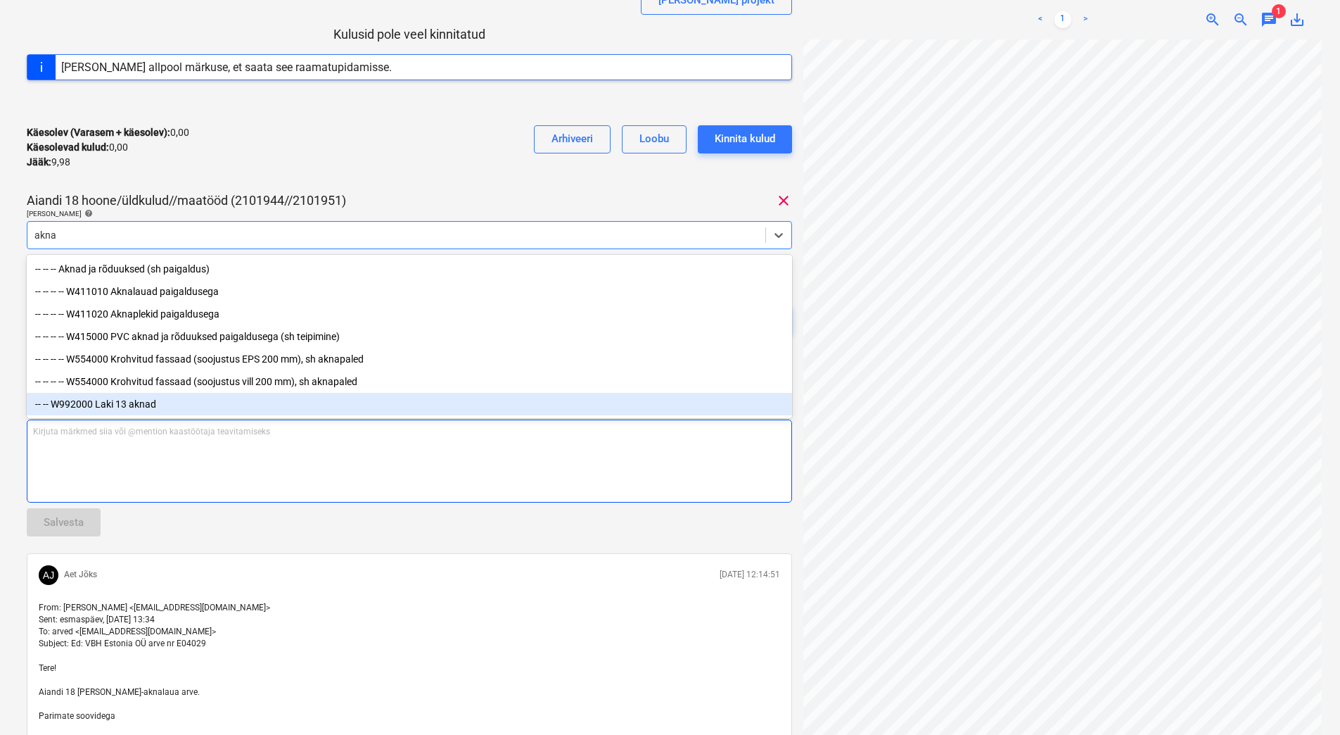
scroll to position [211, 0]
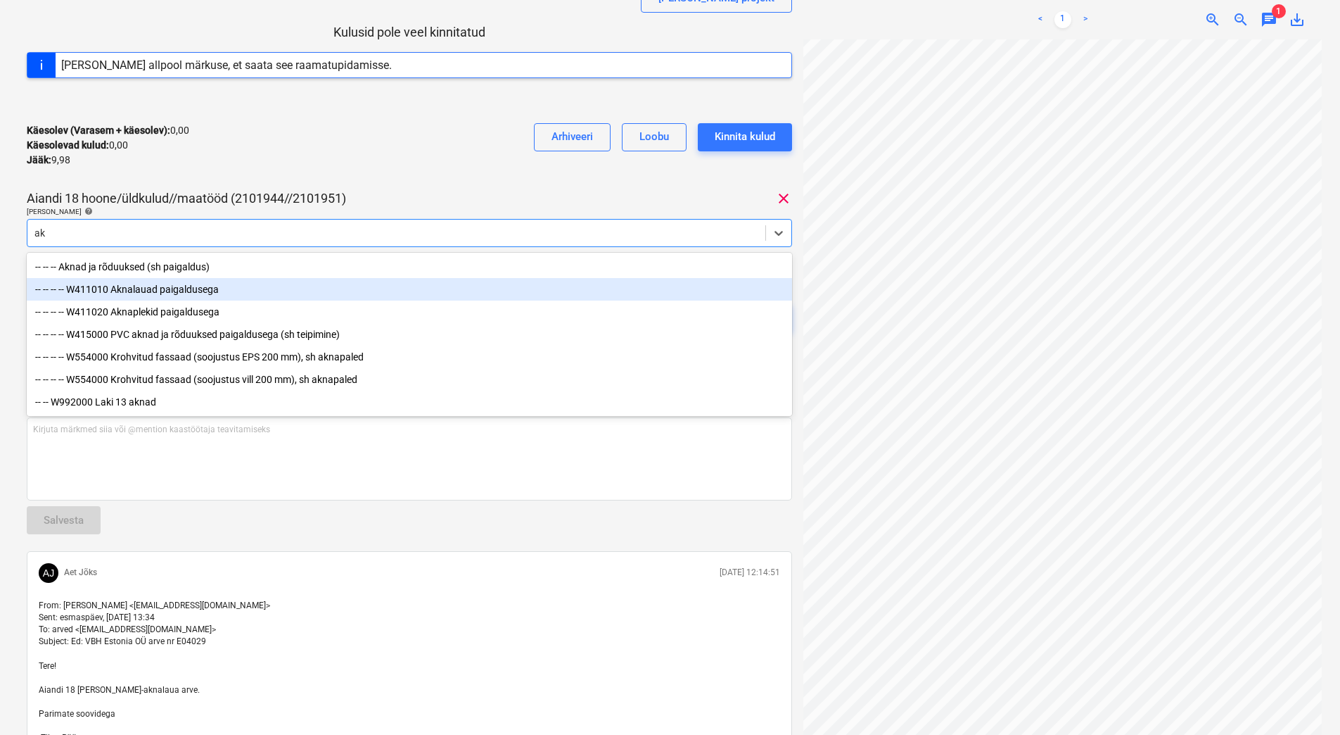
type input "a"
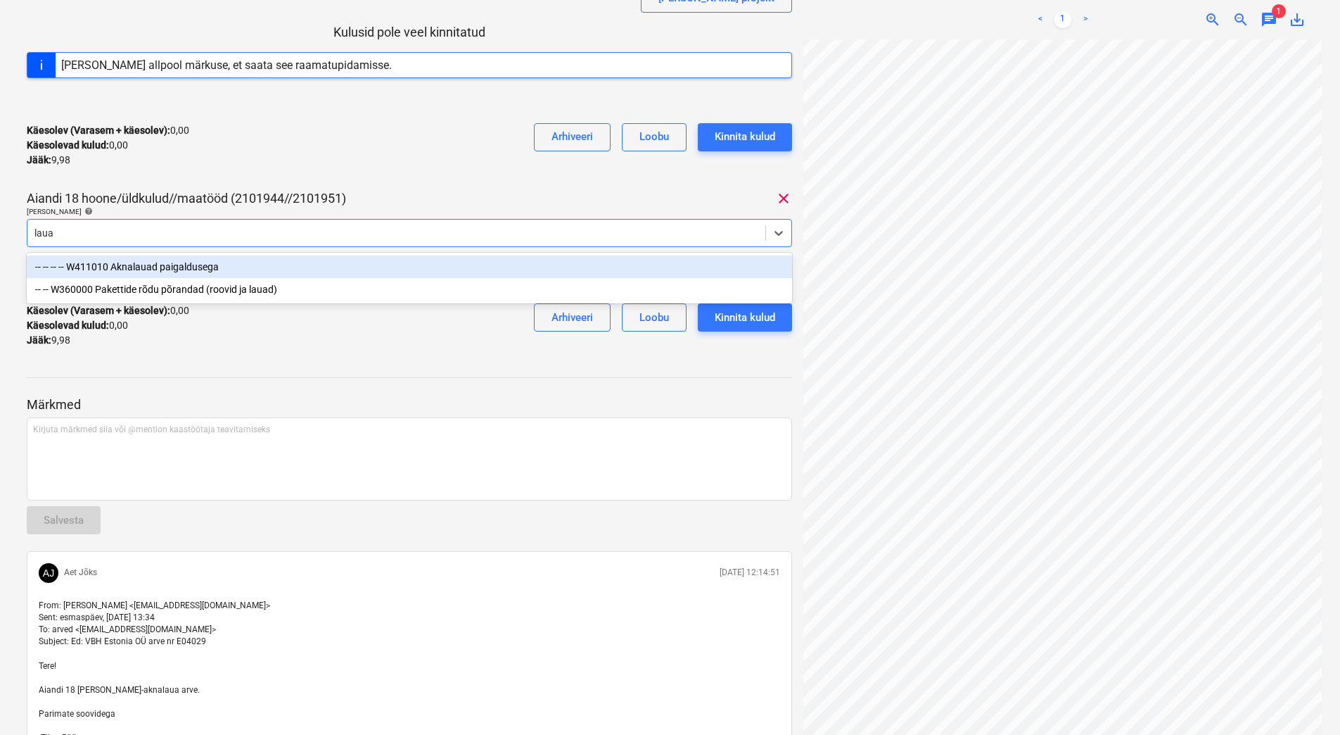
type input "lauad"
click at [134, 262] on div "-- -- -- -- W411010 Aknalauad paigaldusega" at bounding box center [409, 266] width 765 height 23
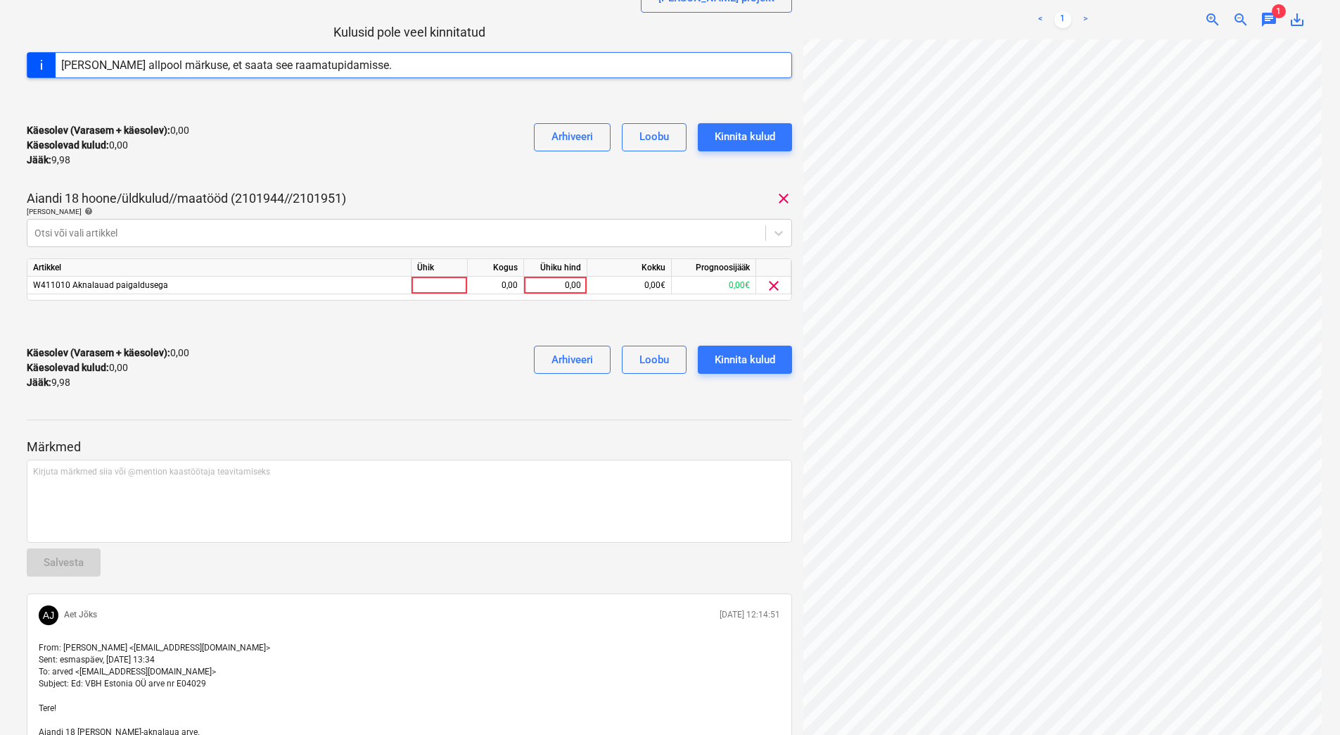
click at [194, 174] on div "Käesolev (Varasem + käesolev) : 0,00 Käesolevad kulud : 0,00 Jääk : 9,98 Arhive…" at bounding box center [409, 145] width 765 height 67
click at [144, 231] on div at bounding box center [396, 233] width 724 height 14
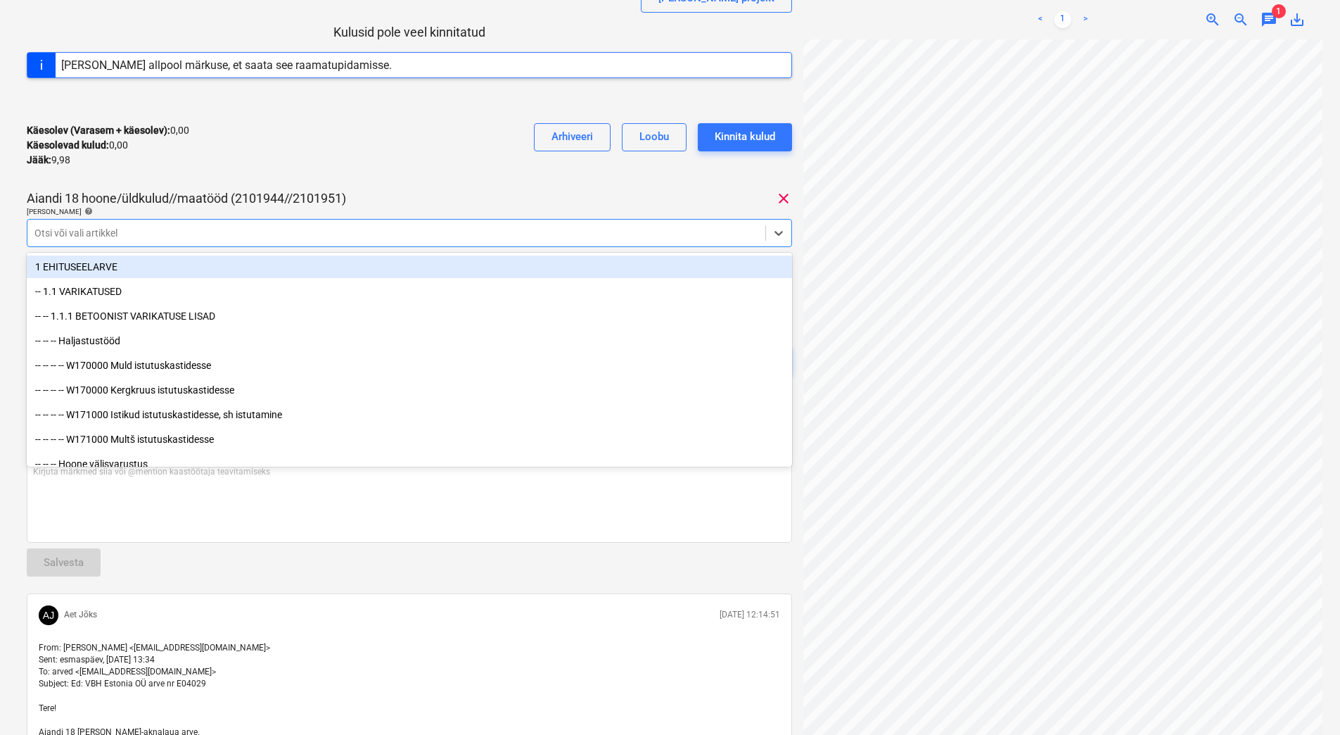
click at [144, 231] on div at bounding box center [396, 233] width 724 height 14
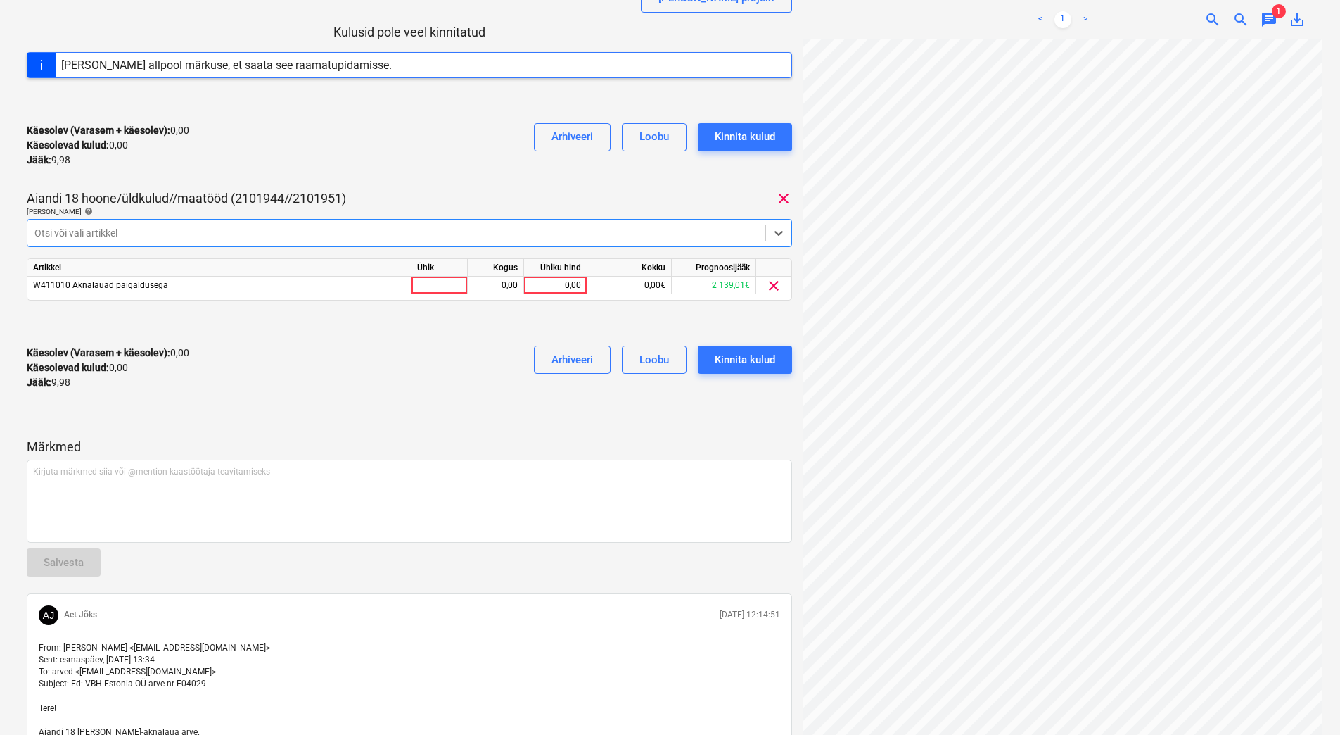
click at [144, 231] on div at bounding box center [396, 233] width 724 height 14
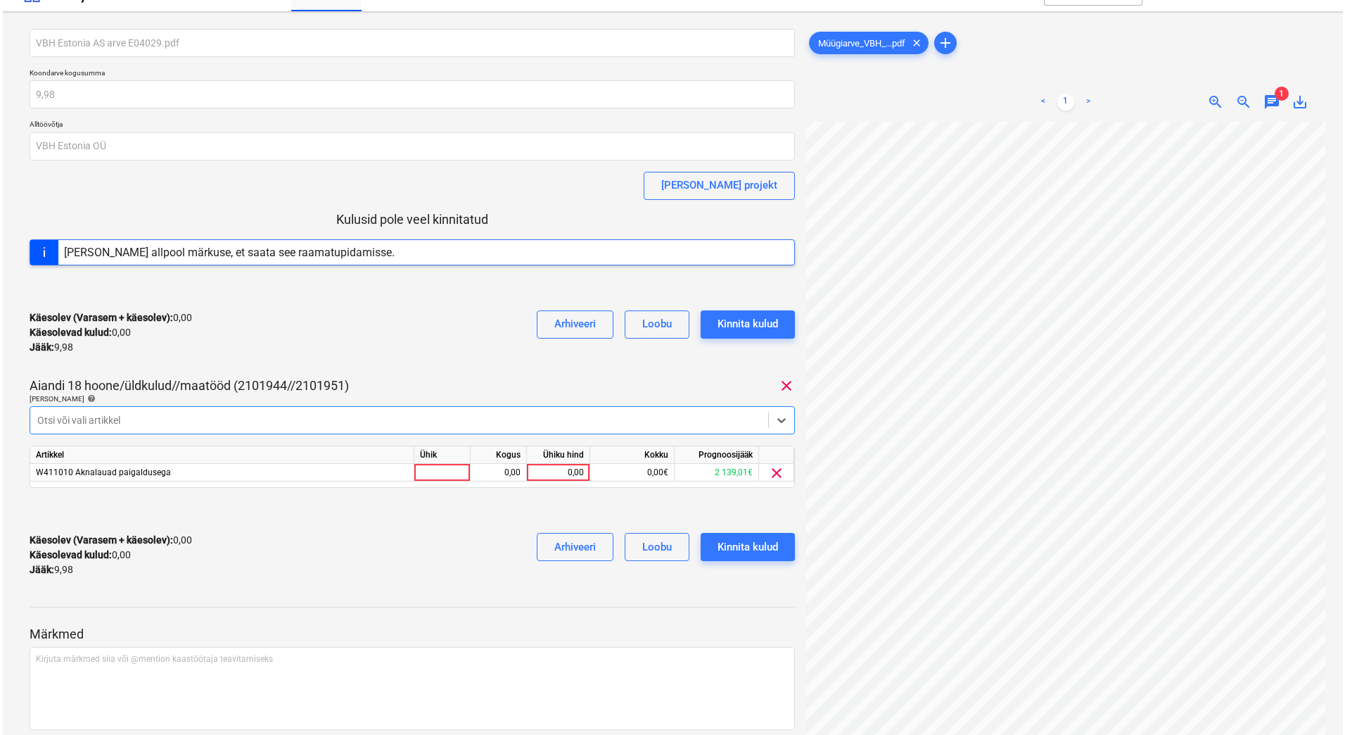
scroll to position [0, 0]
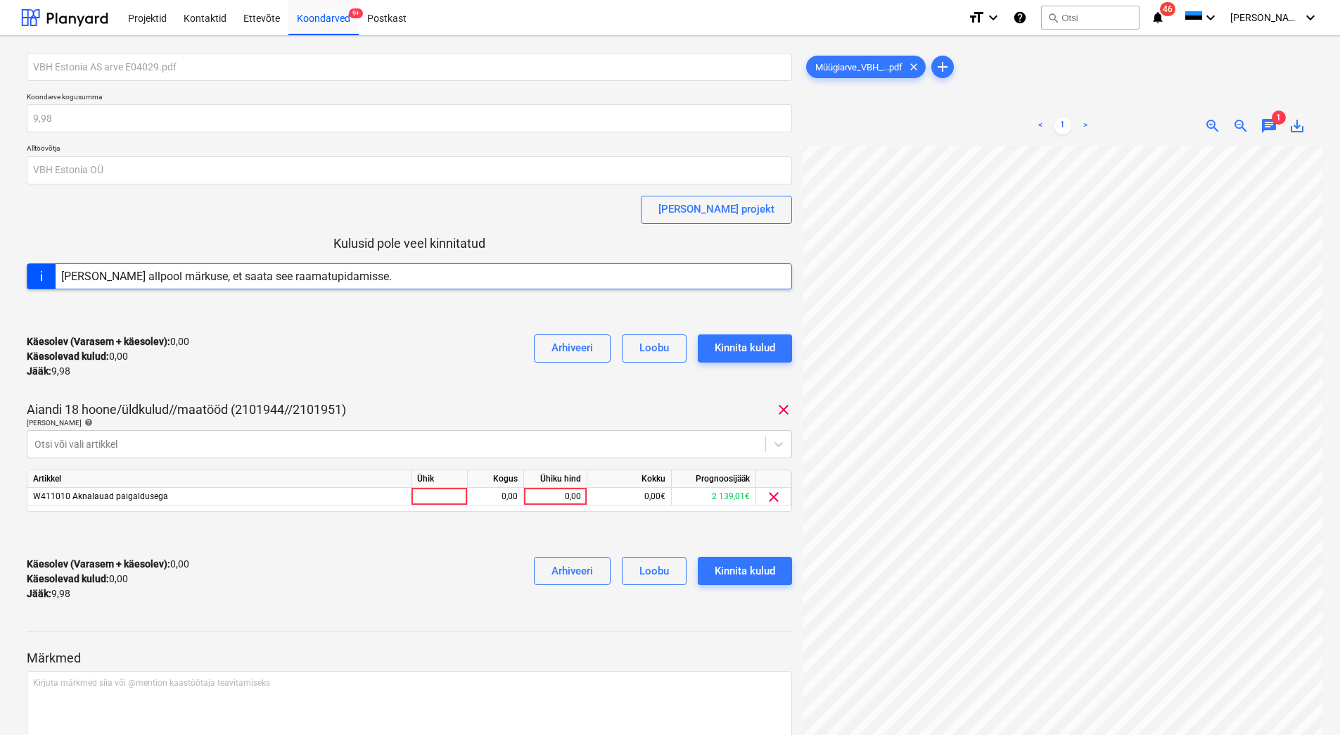
click at [399, 352] on div "Käesolev (Varasem + käesolev) : 0,00 Käesolevad kulud : 0,00 Jääk : 9,98 Arhive…" at bounding box center [409, 356] width 765 height 67
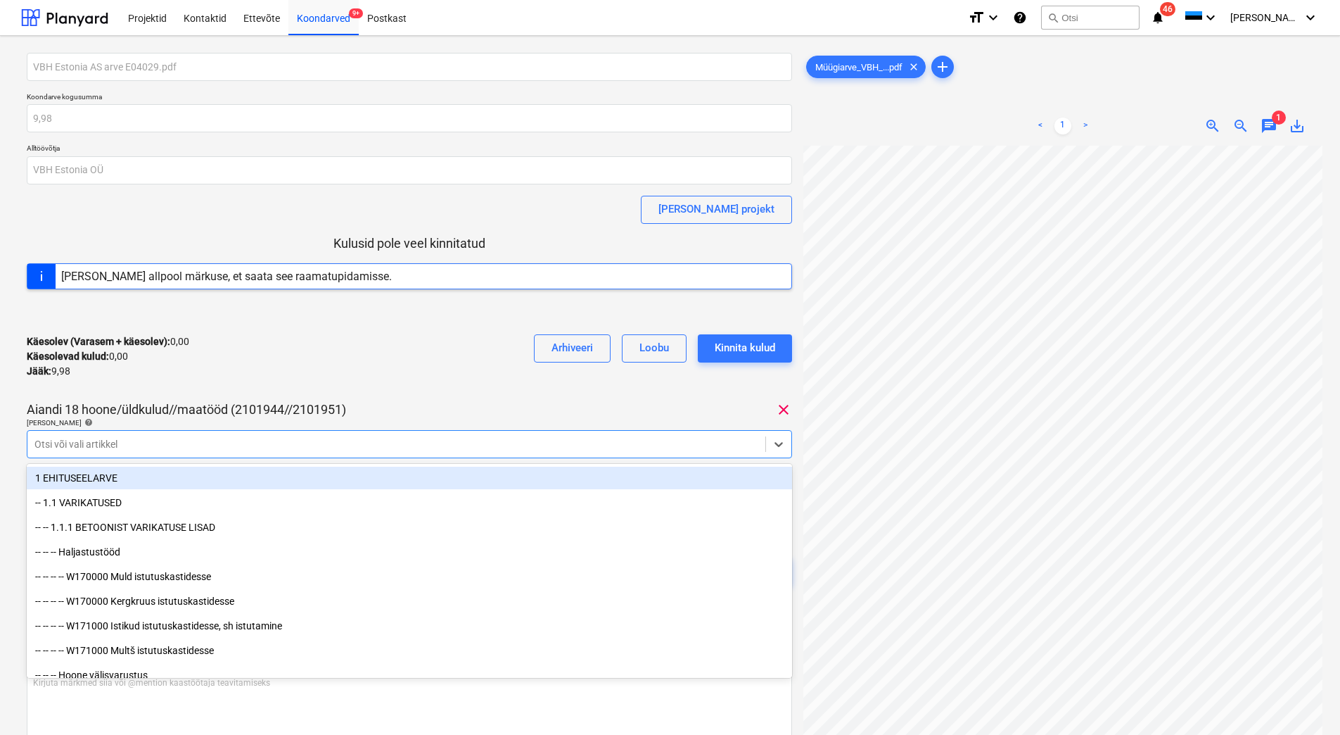
click at [168, 440] on div at bounding box center [396, 444] width 724 height 14
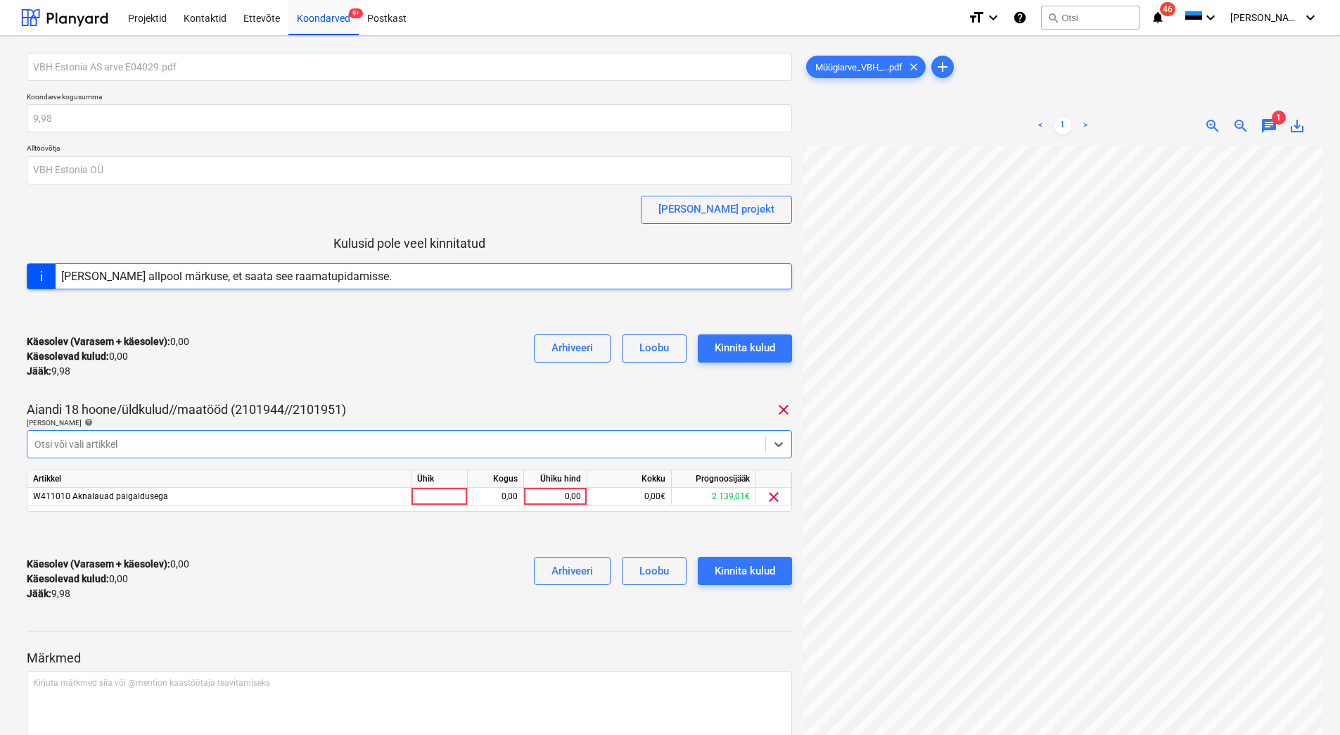
click at [168, 440] on div at bounding box center [396, 444] width 724 height 14
click at [320, 30] on div "Koondarved 9+" at bounding box center [323, 17] width 70 height 36
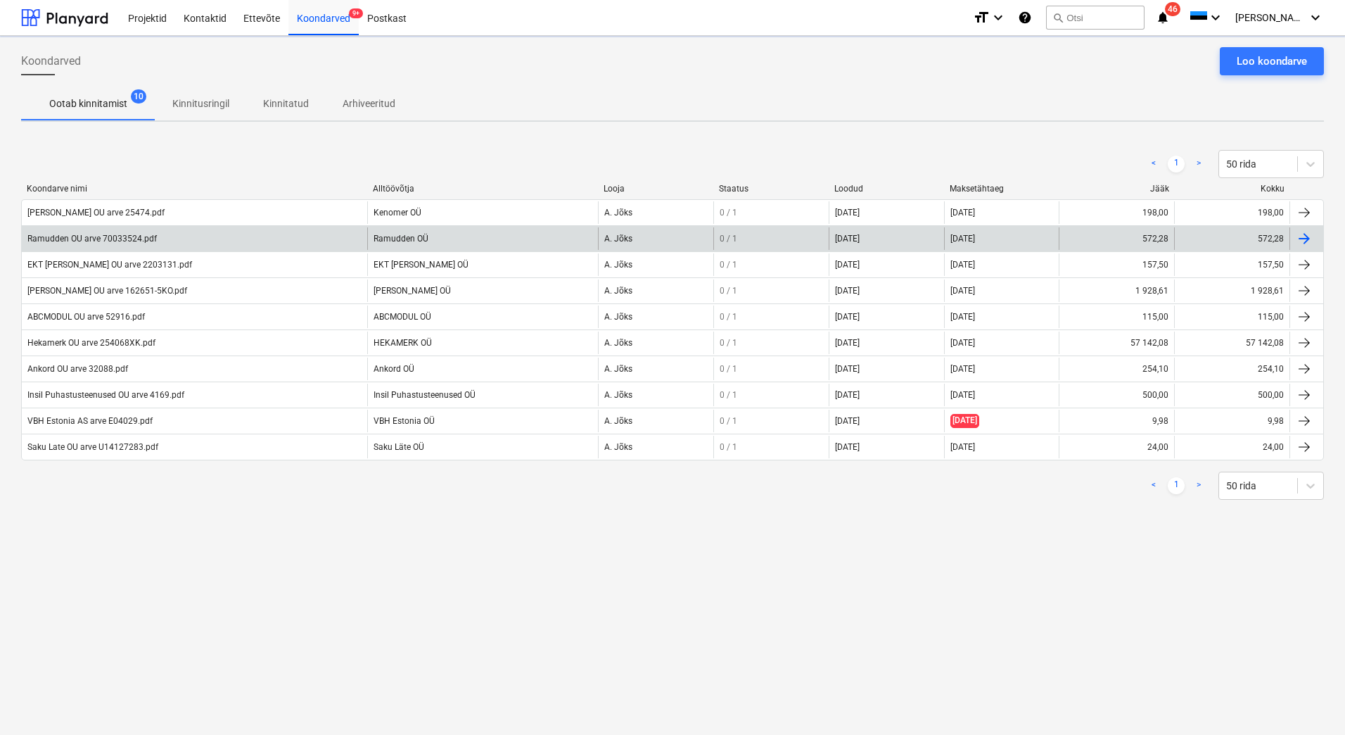
click at [120, 243] on div "Ramudden OU arve 70033524.pdf" at bounding box center [194, 238] width 345 height 23
